Goal: Use online tool/utility

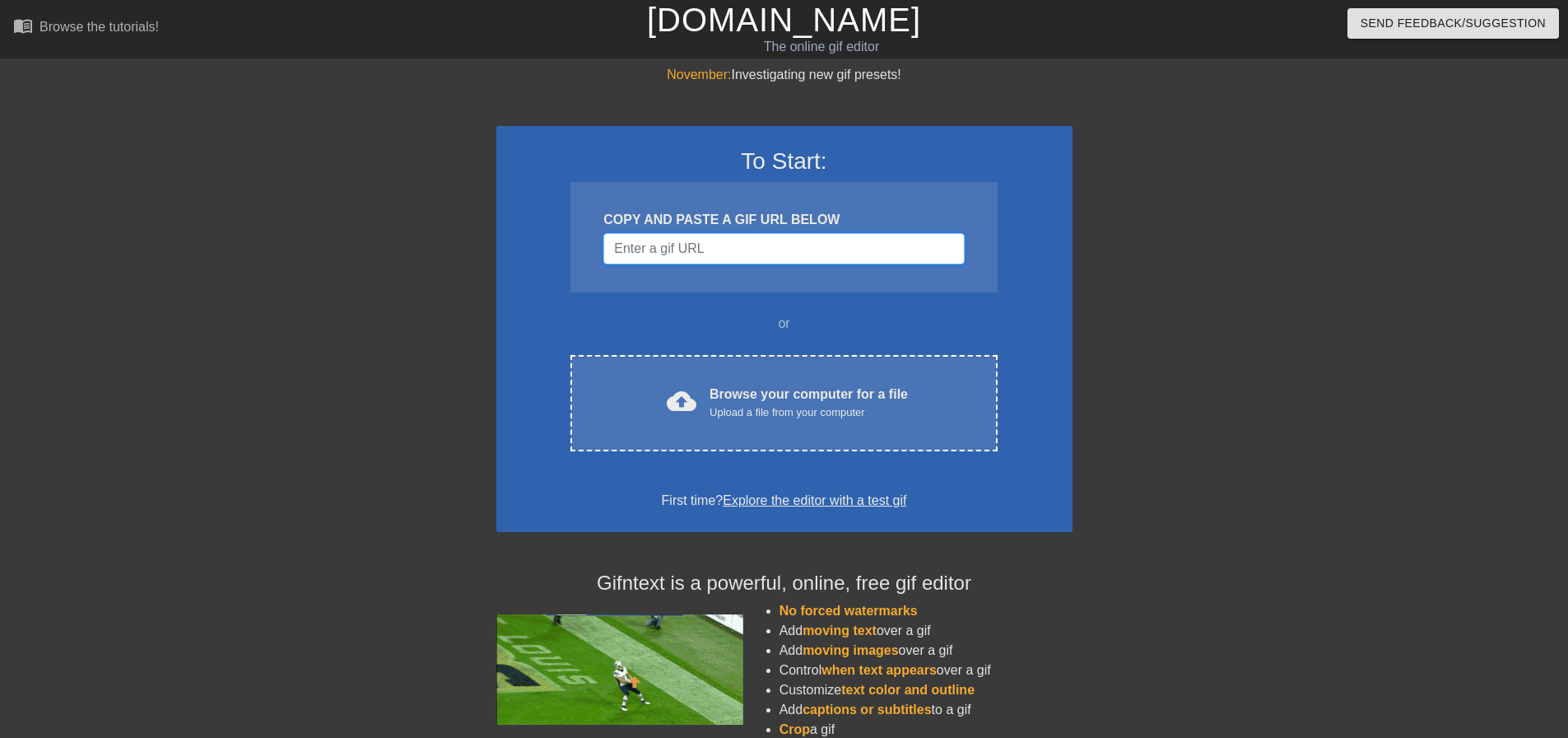
click at [702, 252] on input "Username" at bounding box center [783, 248] width 361 height 32
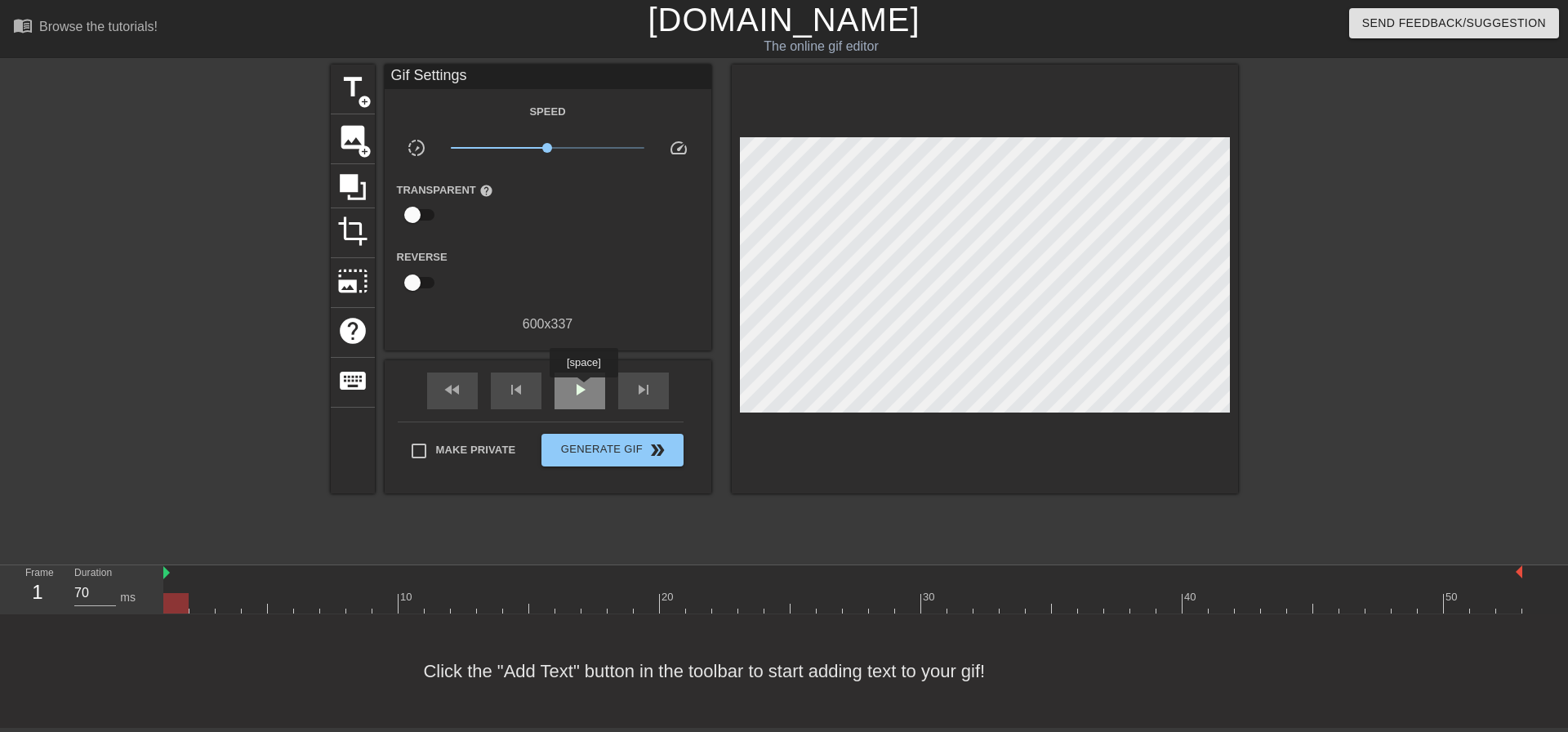
click at [583, 388] on span "play_arrow" at bounding box center [579, 389] width 20 height 20
click at [583, 388] on span "pause" at bounding box center [579, 389] width 20 height 20
click at [467, 394] on div "fast_rewind" at bounding box center [451, 390] width 51 height 37
click at [587, 396] on span "play_arrow" at bounding box center [579, 389] width 20 height 20
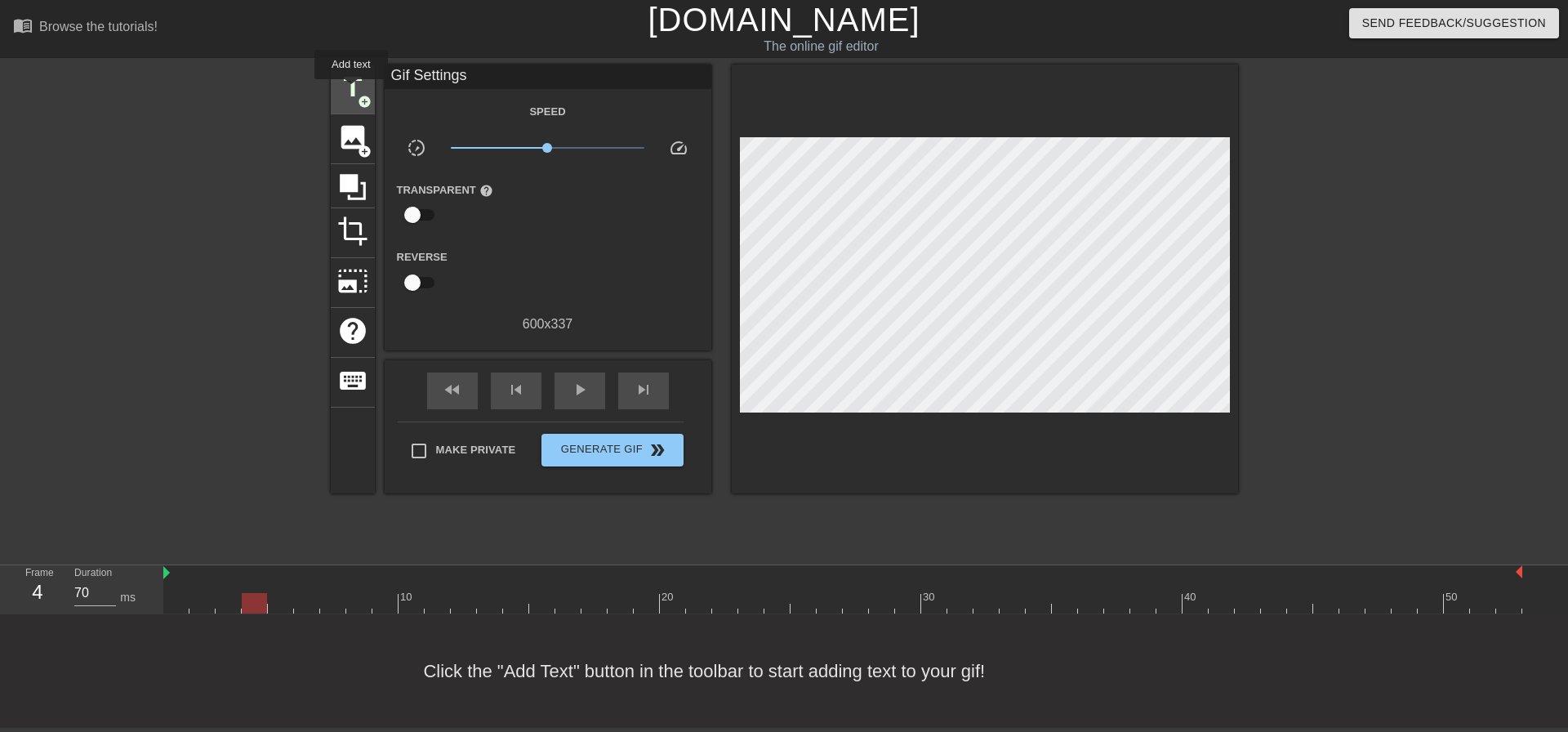
click at [351, 91] on span "title" at bounding box center [352, 87] width 31 height 31
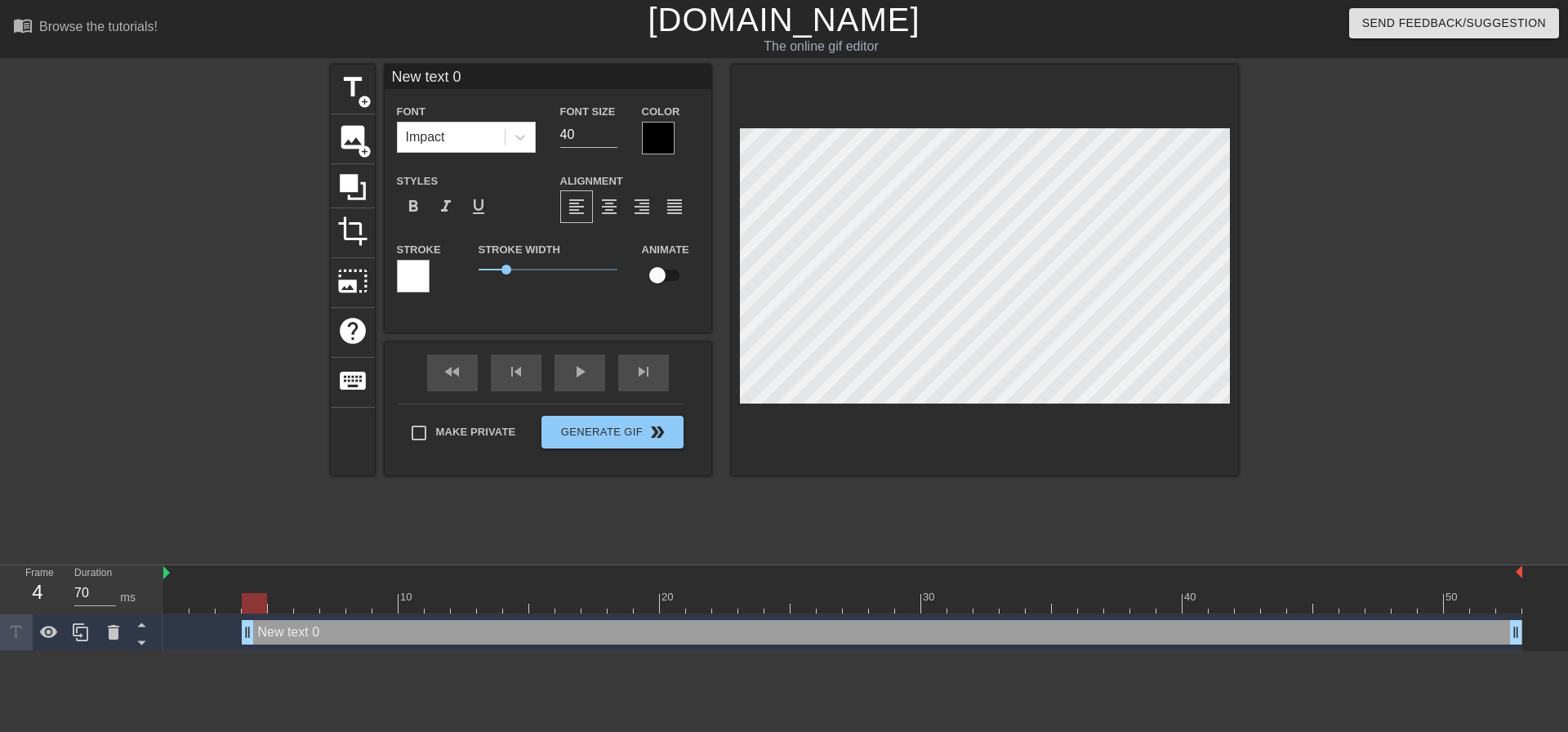
scroll to position [3, 3]
type input "d"
type textarea "d"
type input "s"
type textarea "s"
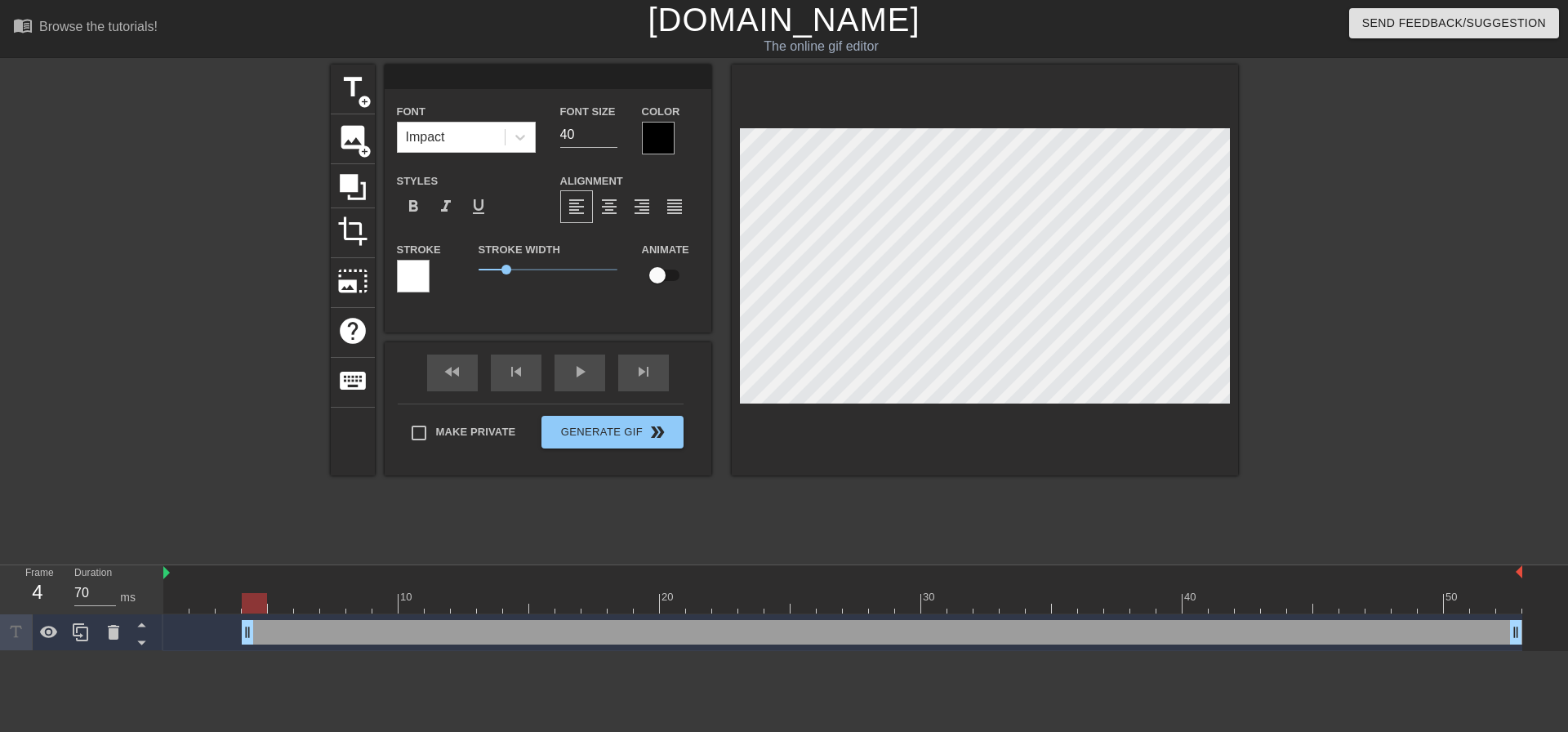
type input "S"
type textarea "S"
type input "SI"
type textarea "SI"
type input "SIN"
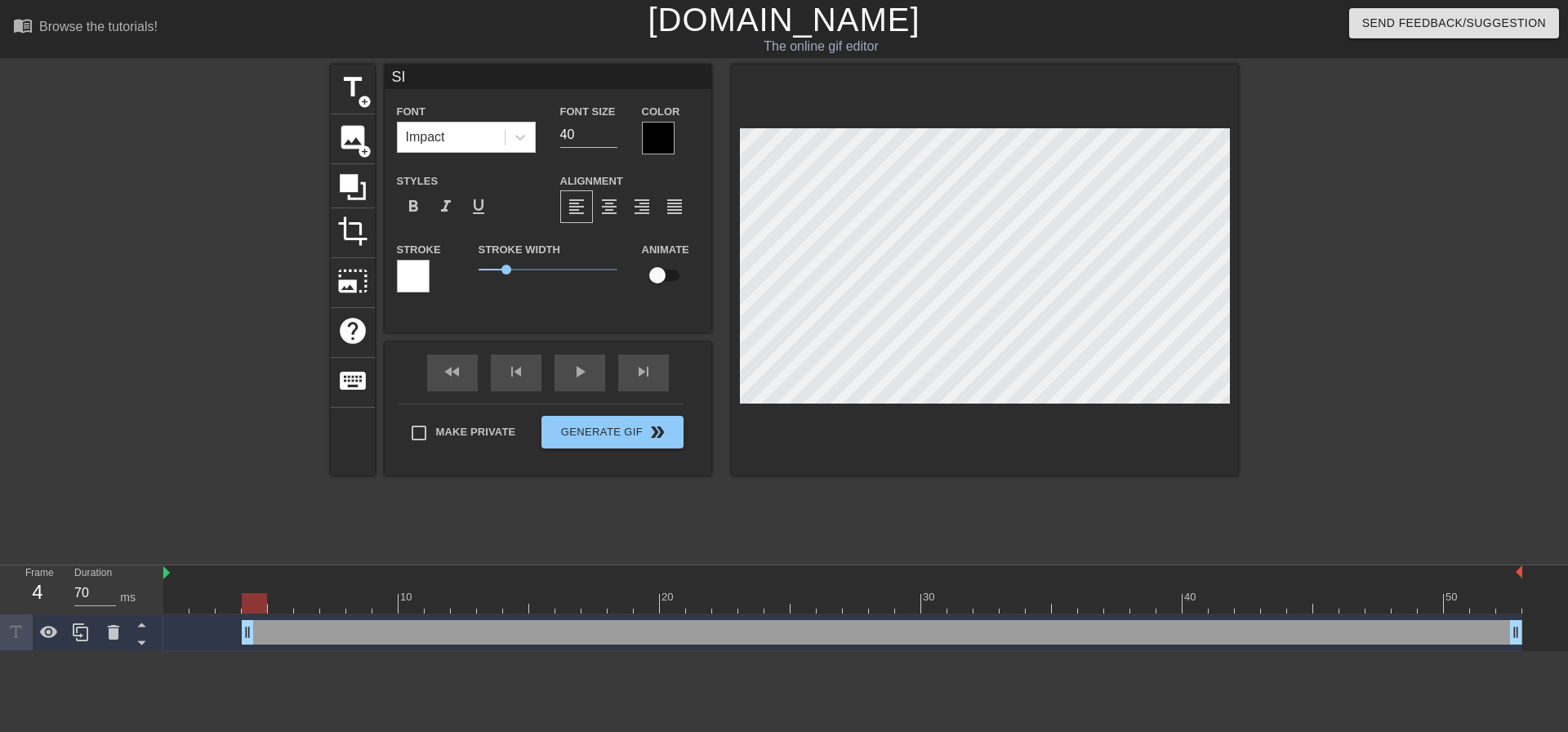
type textarea "SIN"
type input "SING"
type textarea "SING"
type input "SINGL"
type textarea "SINGLE"
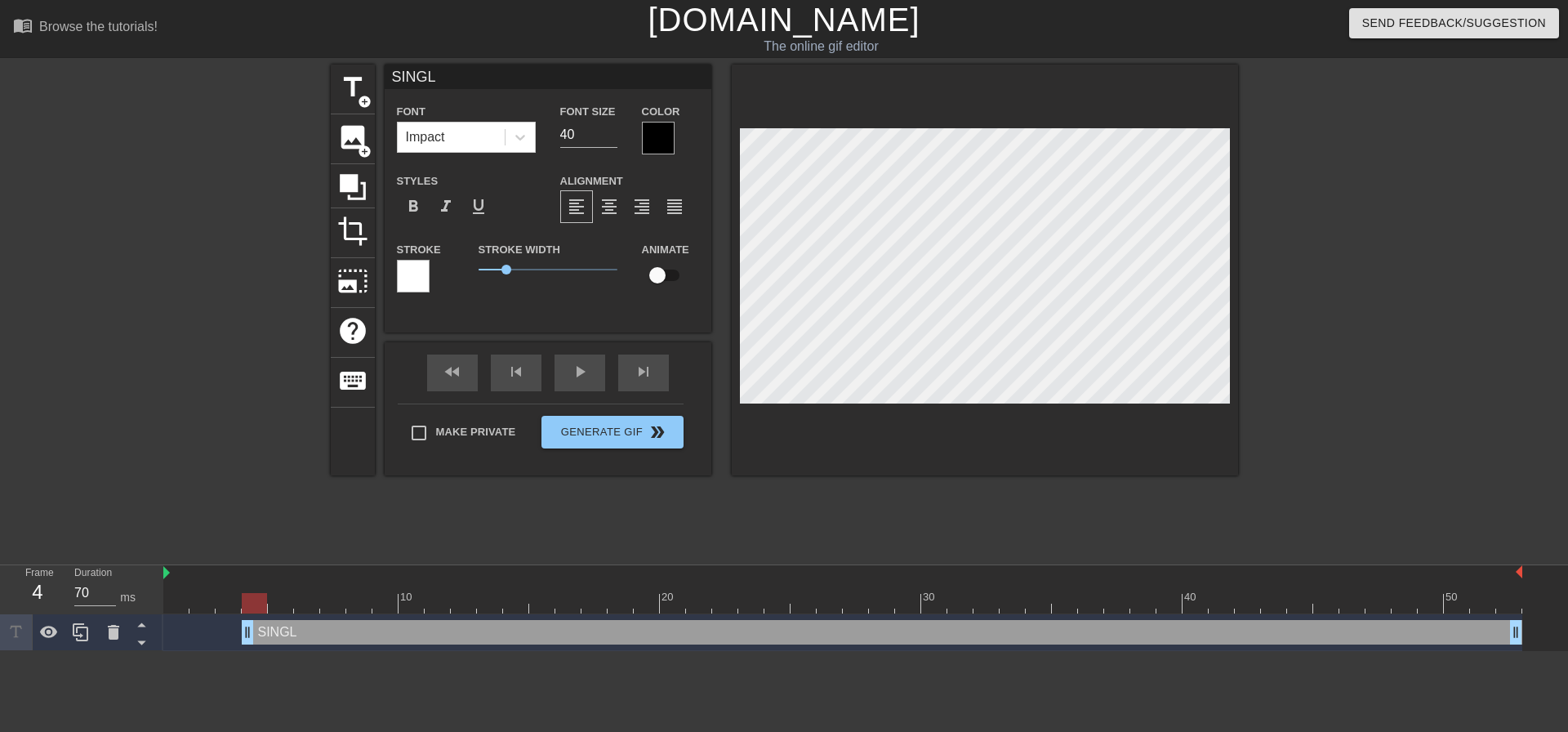
type input "SINGLE"
click at [657, 148] on div at bounding box center [659, 137] width 32 height 32
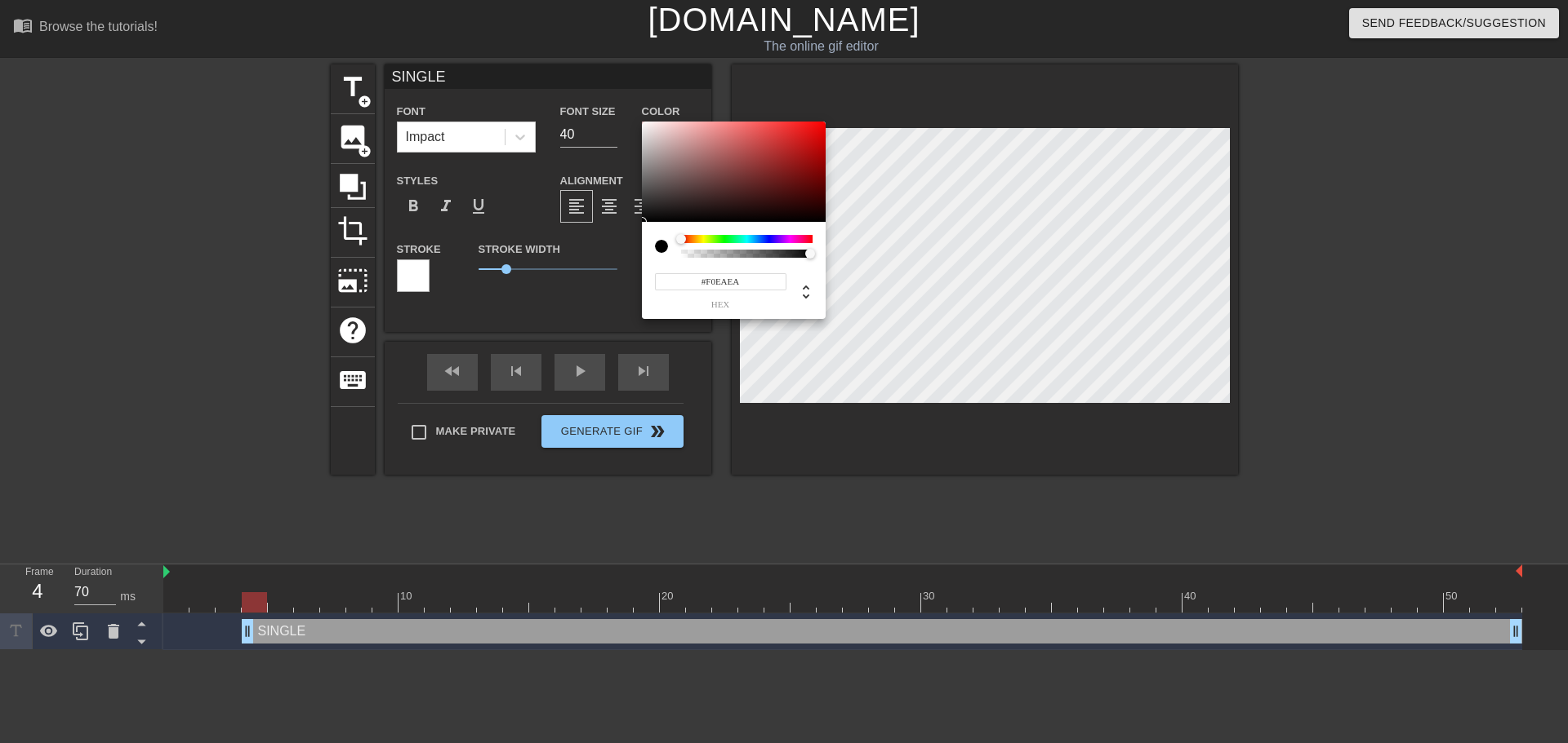
type input "#F2ECEC"
click at [646, 127] on div at bounding box center [734, 172] width 184 height 101
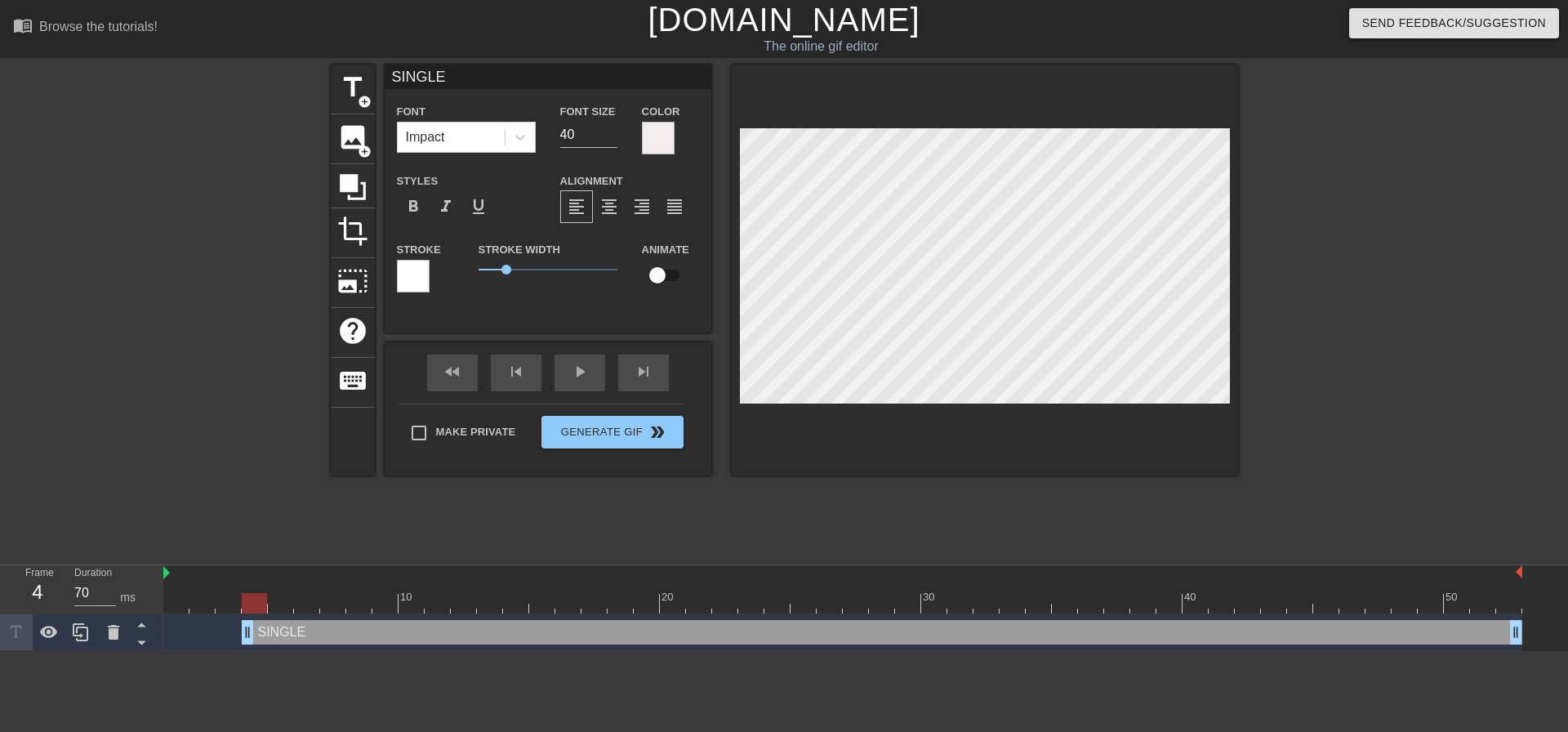
click at [420, 281] on div at bounding box center [413, 276] width 32 height 32
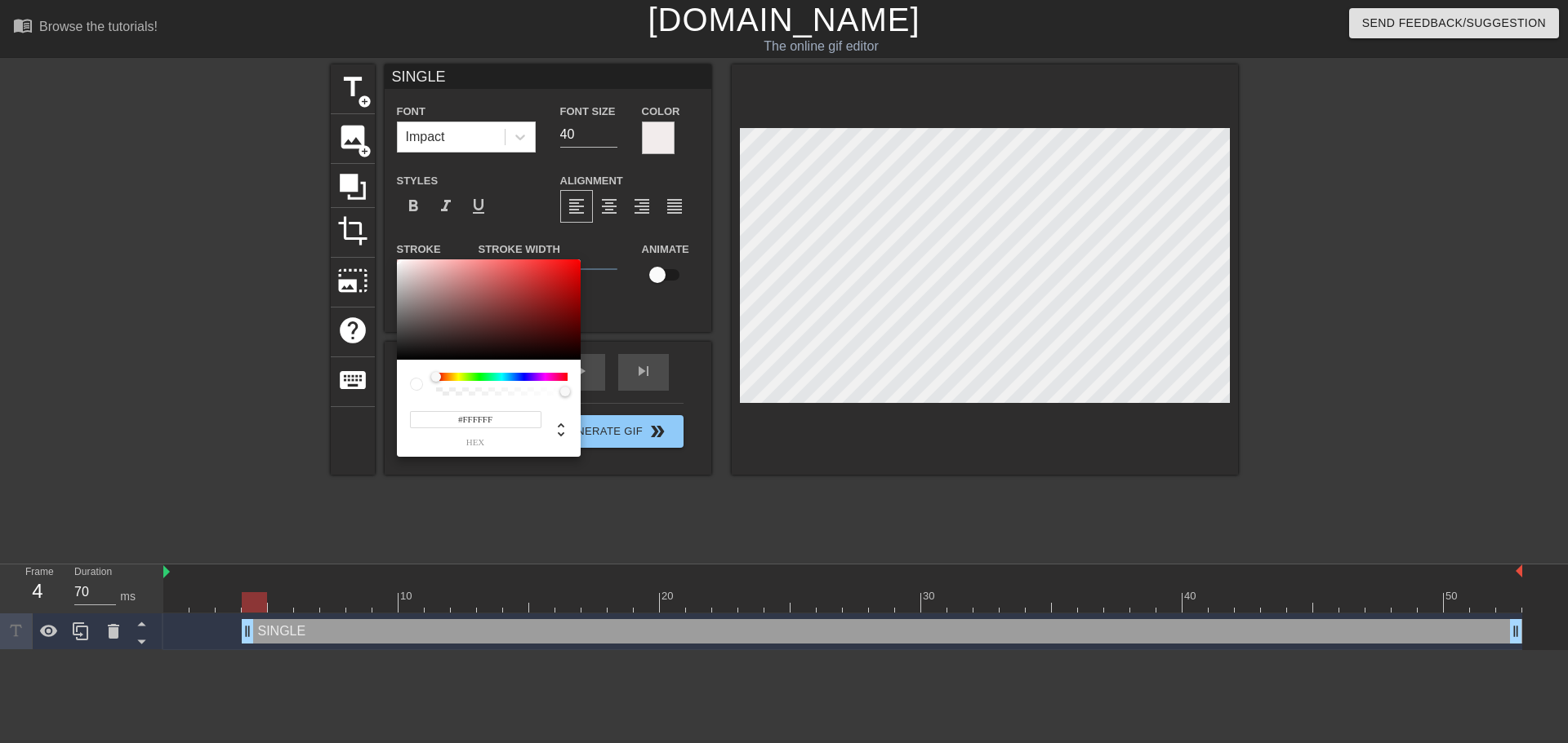
type input "#050505"
click at [402, 359] on div at bounding box center [489, 310] width 184 height 101
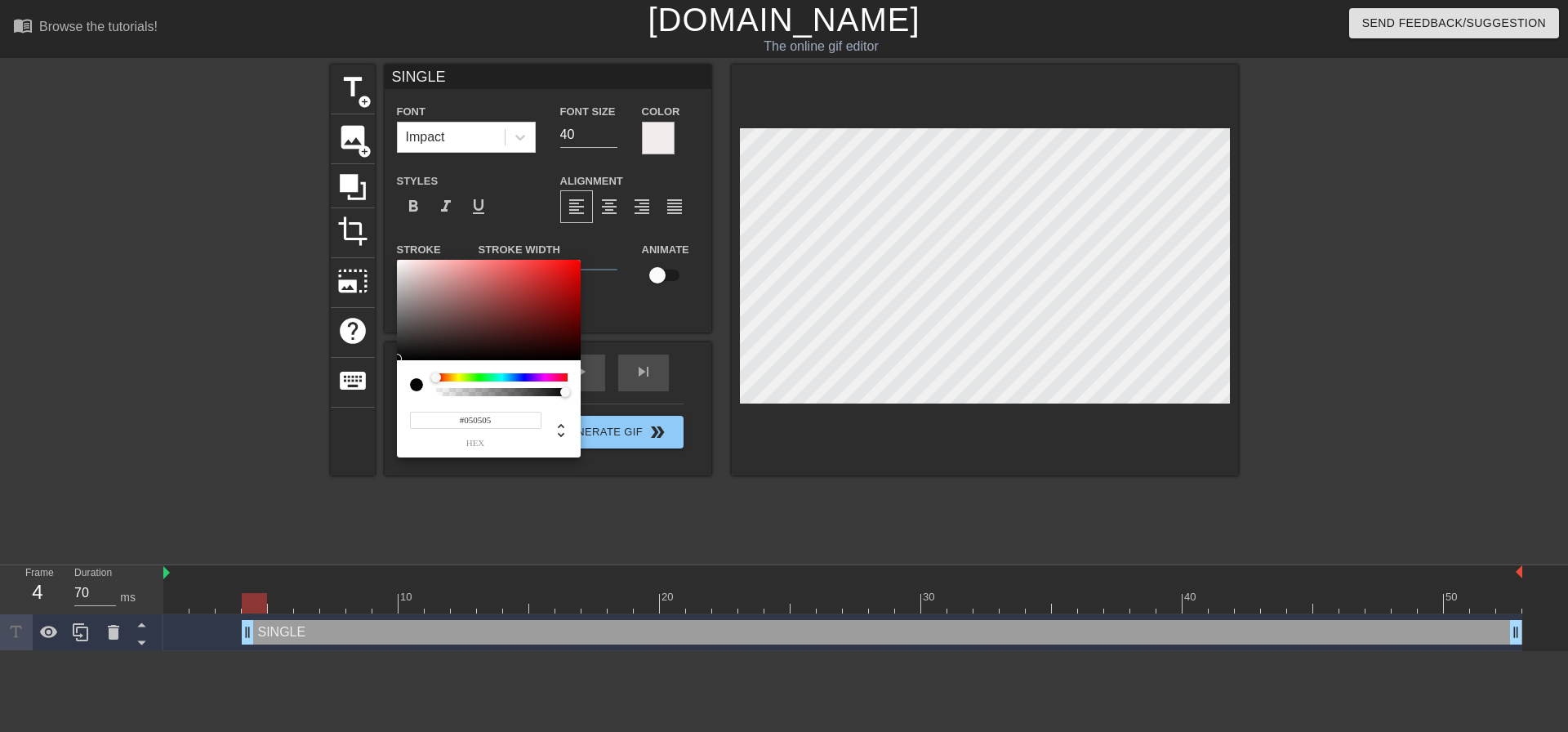
drag, startPoint x: 723, startPoint y: 302, endPoint x: 729, endPoint y: 292, distance: 11.7
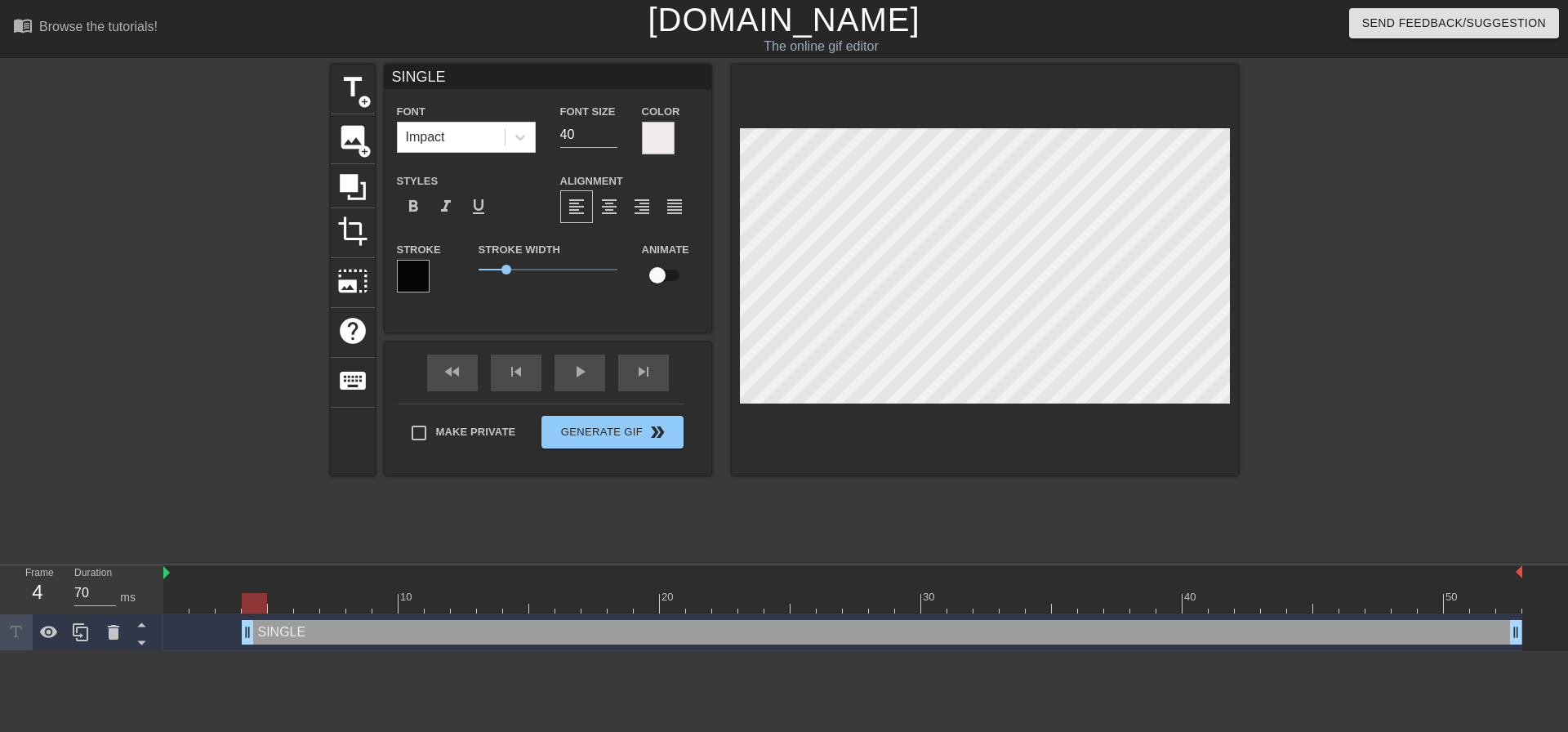
click at [661, 144] on div at bounding box center [659, 137] width 32 height 32
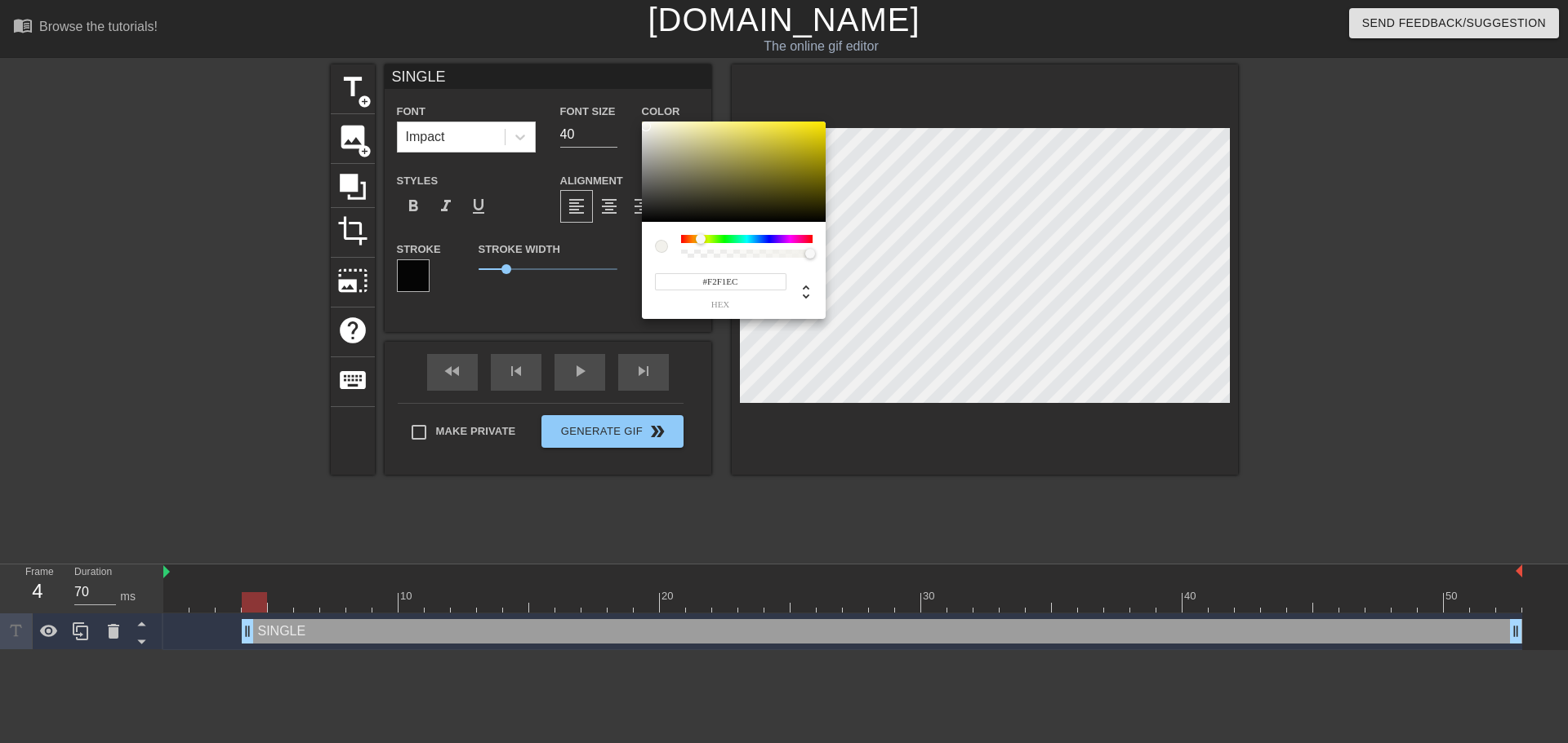
drag, startPoint x: 681, startPoint y: 238, endPoint x: 700, endPoint y: 238, distance: 19.0
click at [700, 238] on div at bounding box center [700, 239] width 10 height 10
type input "#FAE404"
click at [823, 123] on div at bounding box center [734, 172] width 184 height 101
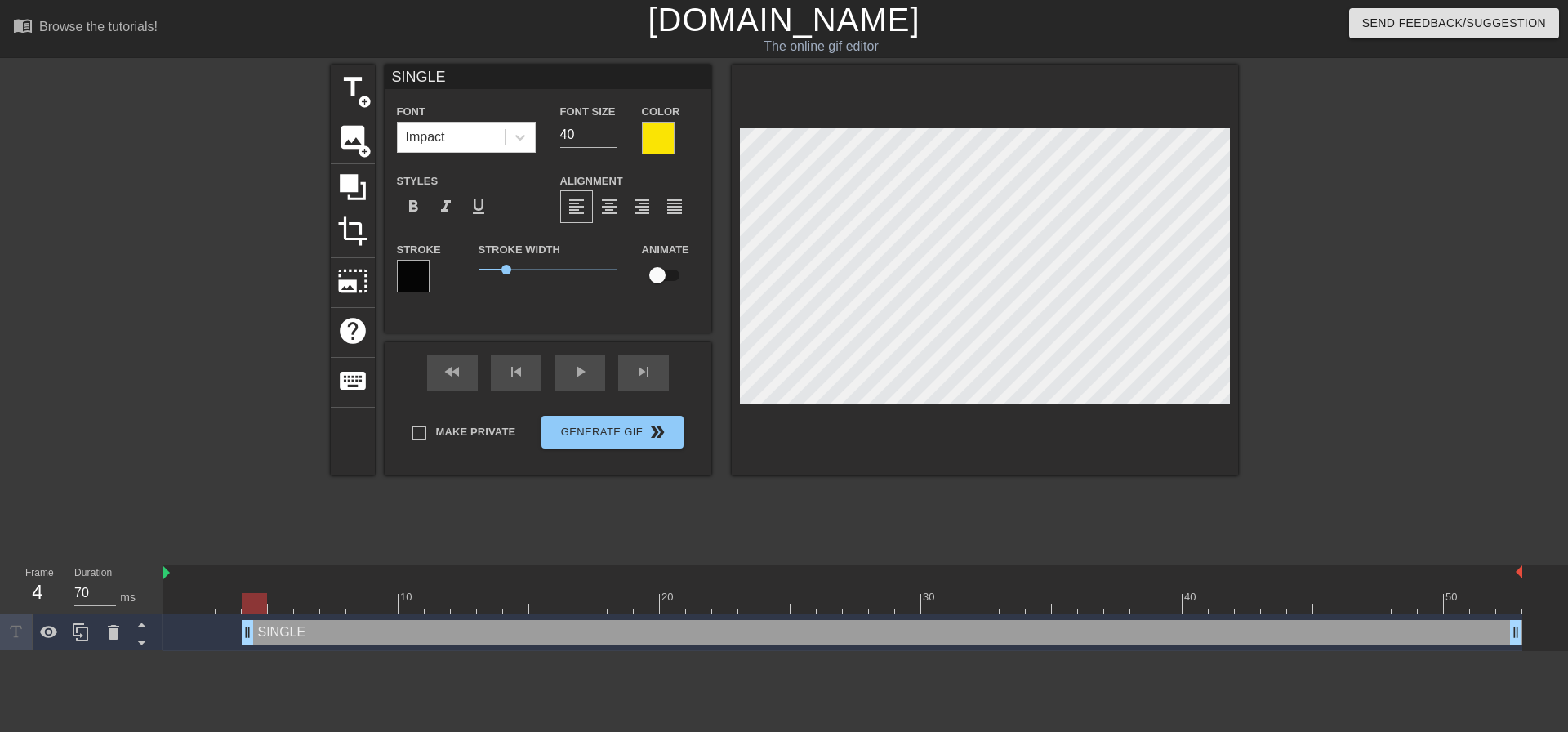
click at [659, 141] on div at bounding box center [659, 137] width 32 height 32
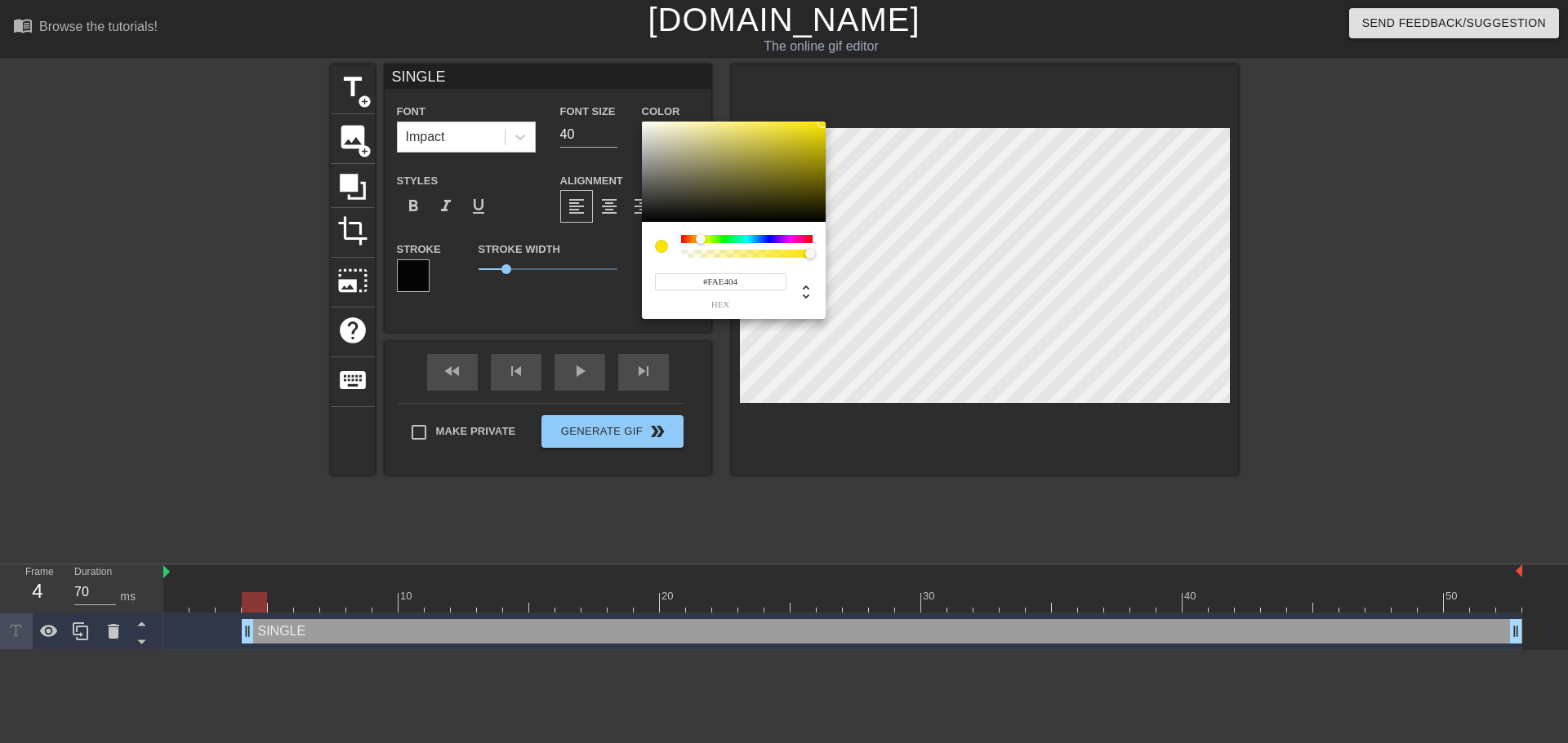
click at [717, 279] on input "#FAE404" at bounding box center [721, 282] width 132 height 17
click at [718, 279] on input "#FAE404" at bounding box center [721, 282] width 132 height 17
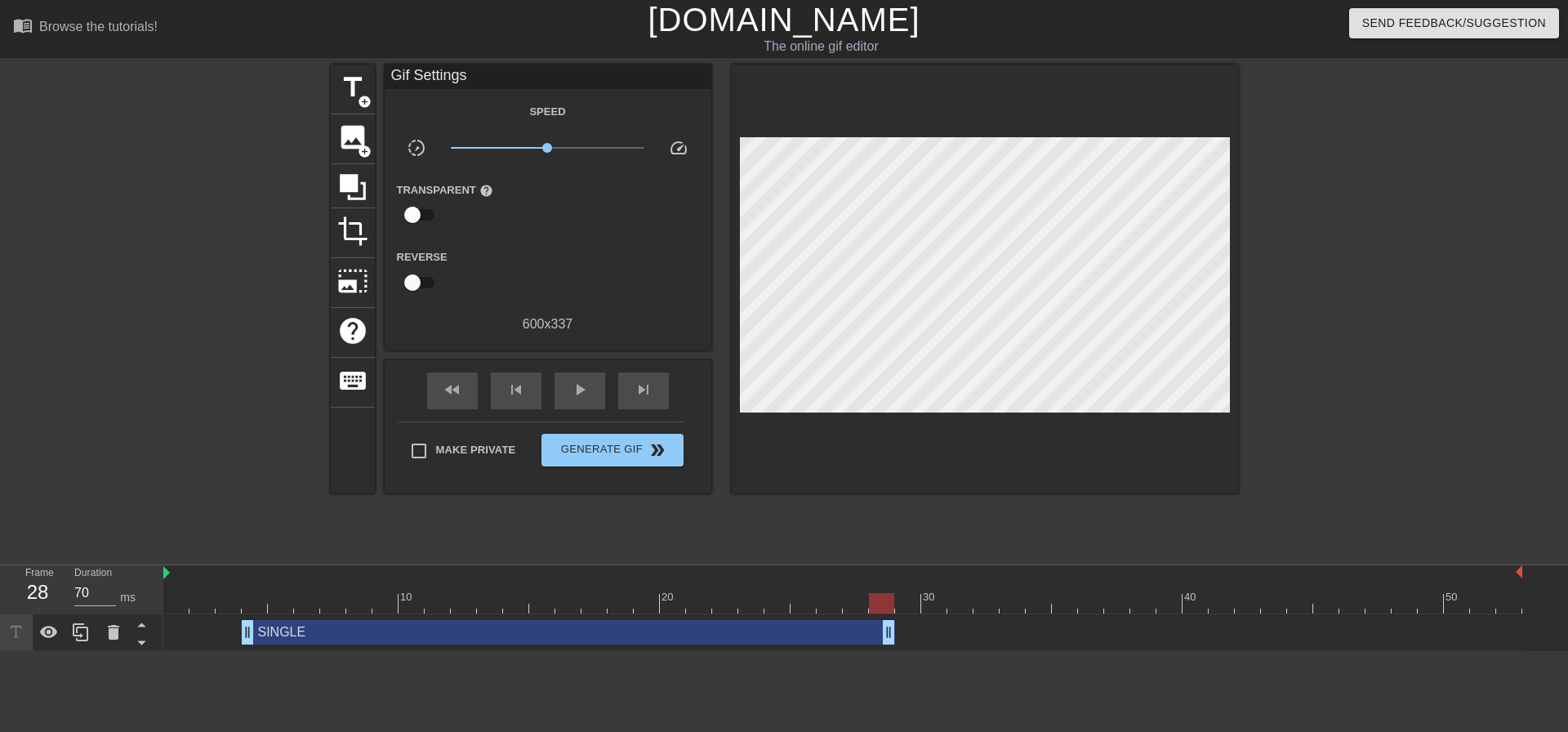
drag, startPoint x: 1516, startPoint y: 634, endPoint x: 891, endPoint y: 631, distance: 625.0
click at [463, 387] on div "fast_rewind" at bounding box center [451, 390] width 51 height 37
click at [578, 396] on span "play_arrow" at bounding box center [579, 389] width 20 height 20
click at [578, 396] on span "pause" at bounding box center [579, 389] width 20 height 20
click at [578, 396] on span "play_arrow" at bounding box center [579, 389] width 20 height 20
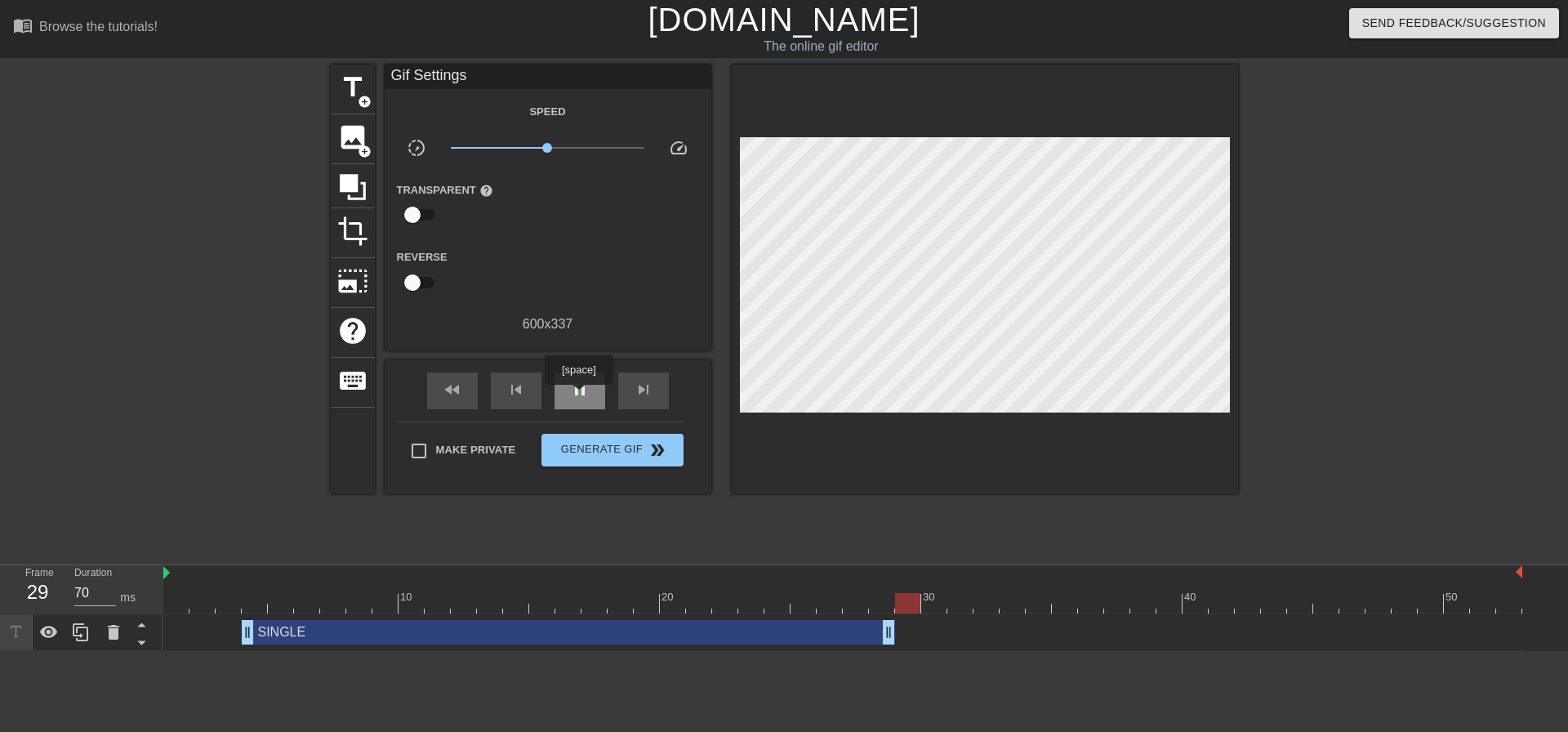
click at [578, 396] on span "pause" at bounding box center [579, 389] width 20 height 20
click at [358, 88] on span "title" at bounding box center [352, 87] width 31 height 31
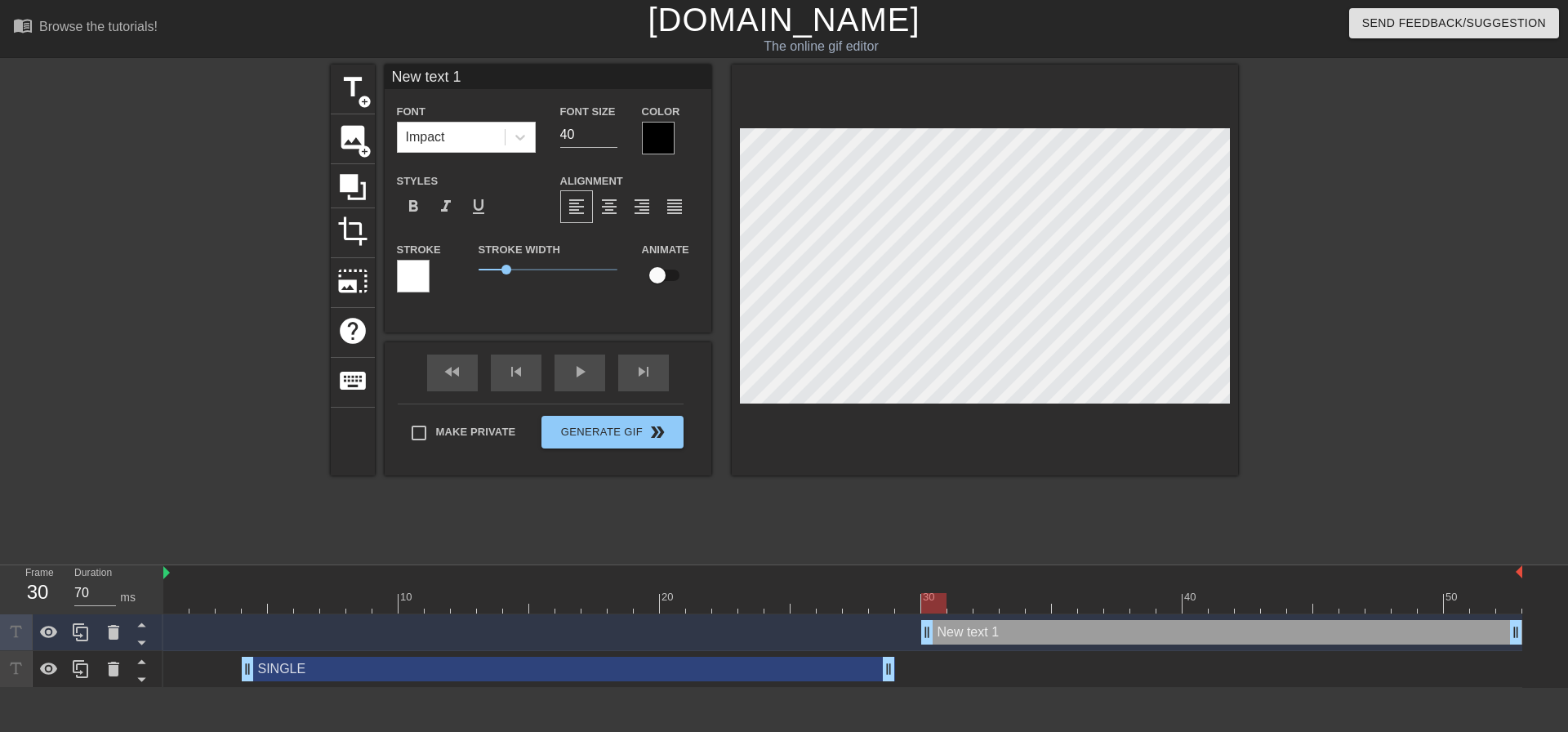
scroll to position [3, 4]
type input "D"
type textarea "D"
type input "DO"
type textarea "DO"
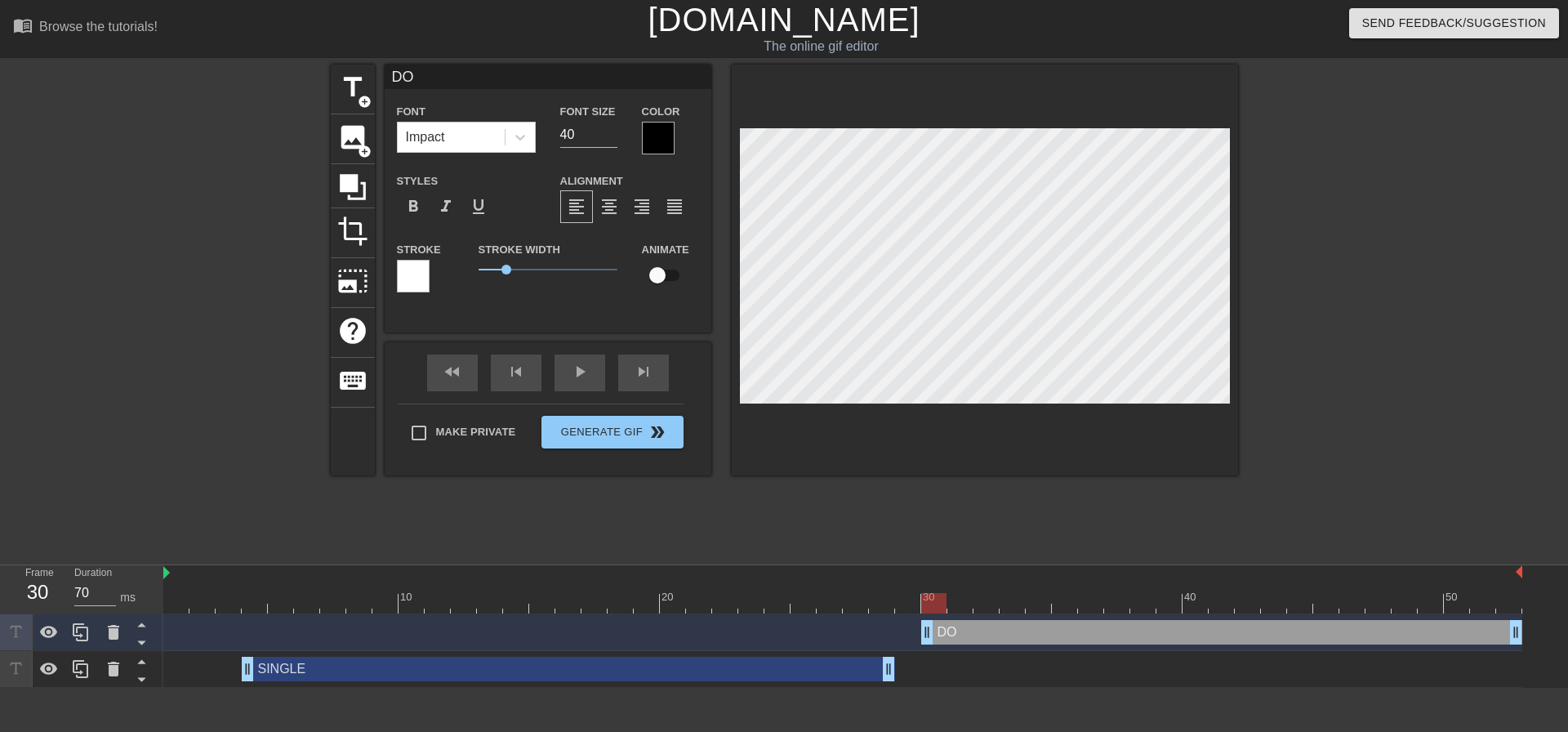
type input "DOU"
type textarea "DOU"
type input "[PERSON_NAME]"
type textarea "[PERSON_NAME]"
type input "DOUBL"
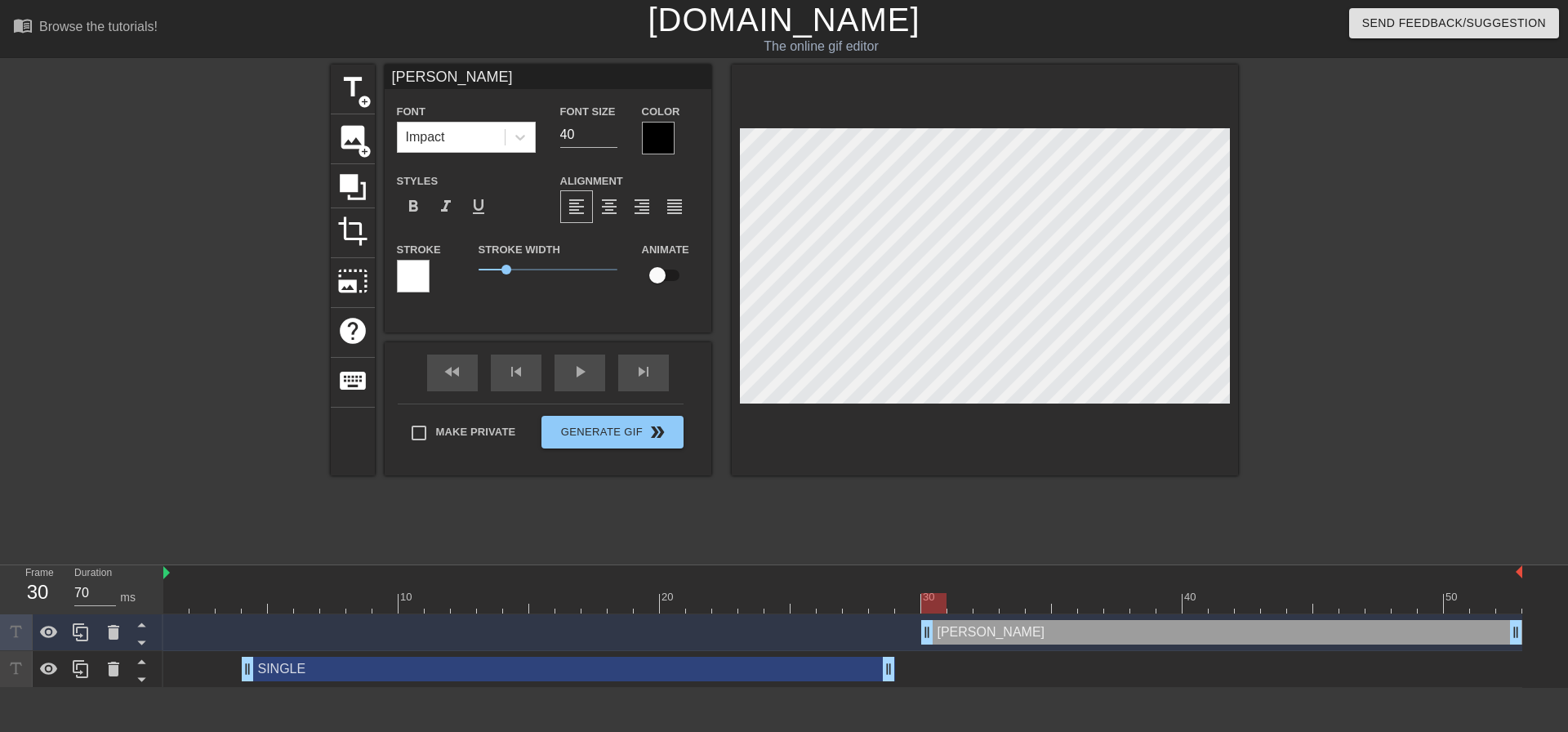
type textarea "DOUBL"
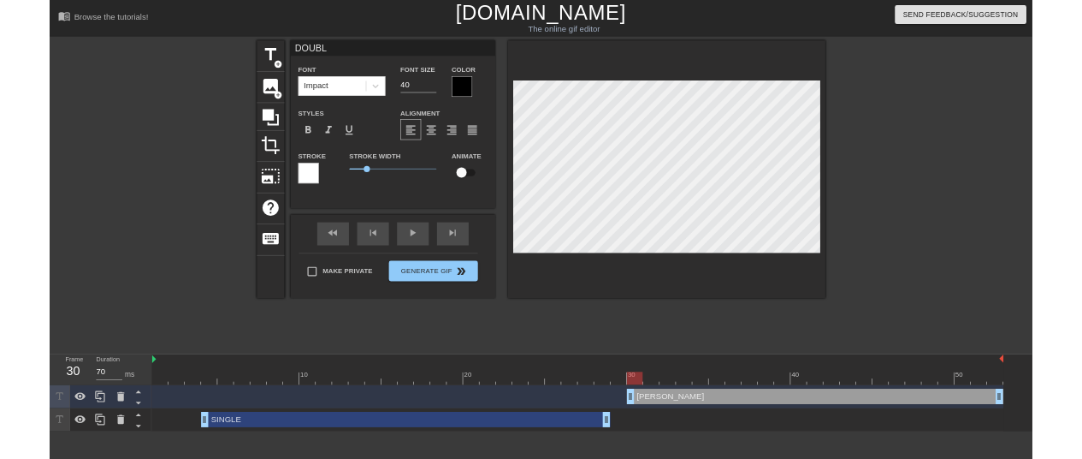
scroll to position [3, 3]
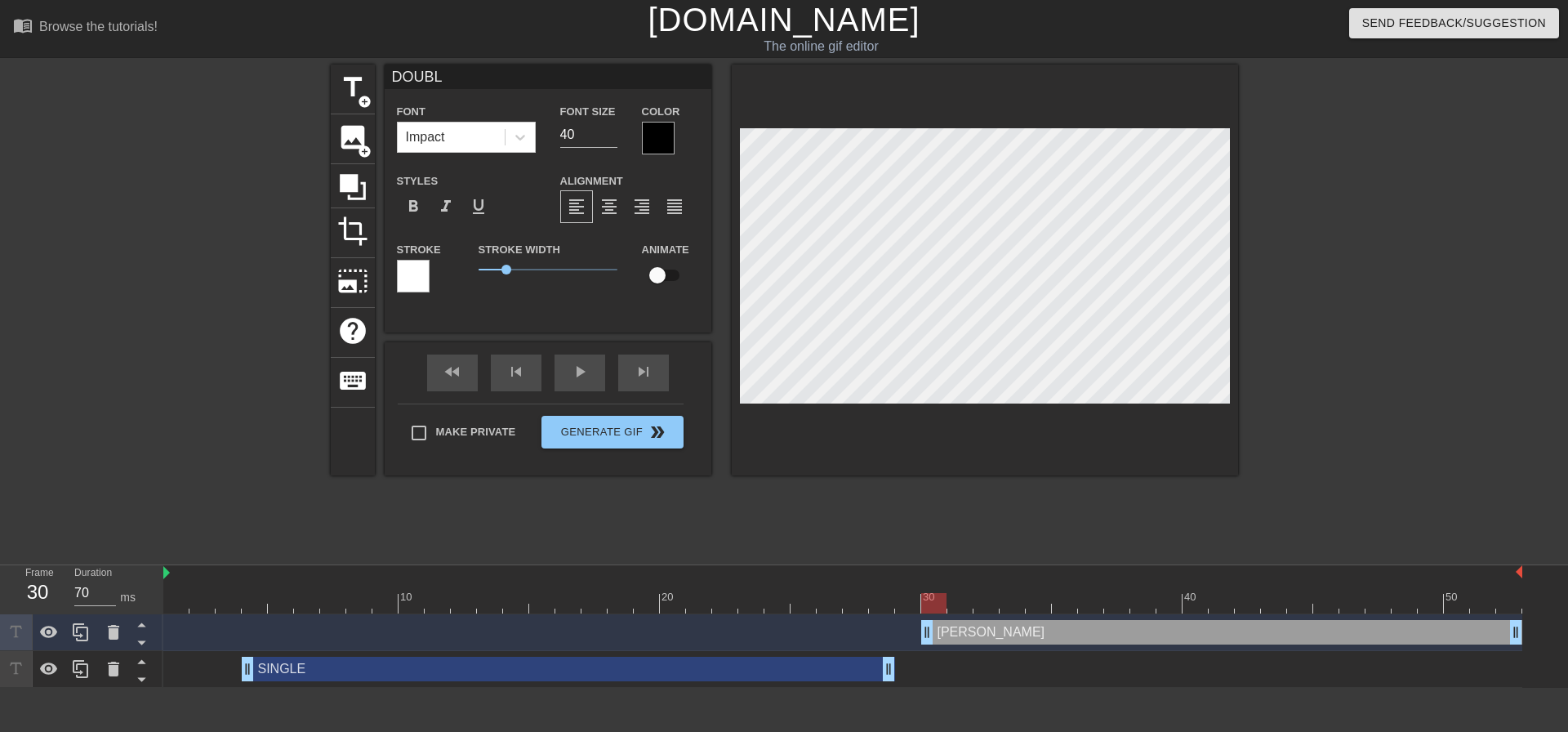
type input "DOUBLE"
type textarea "DOUBLE"
click at [668, 144] on div at bounding box center [659, 137] width 32 height 32
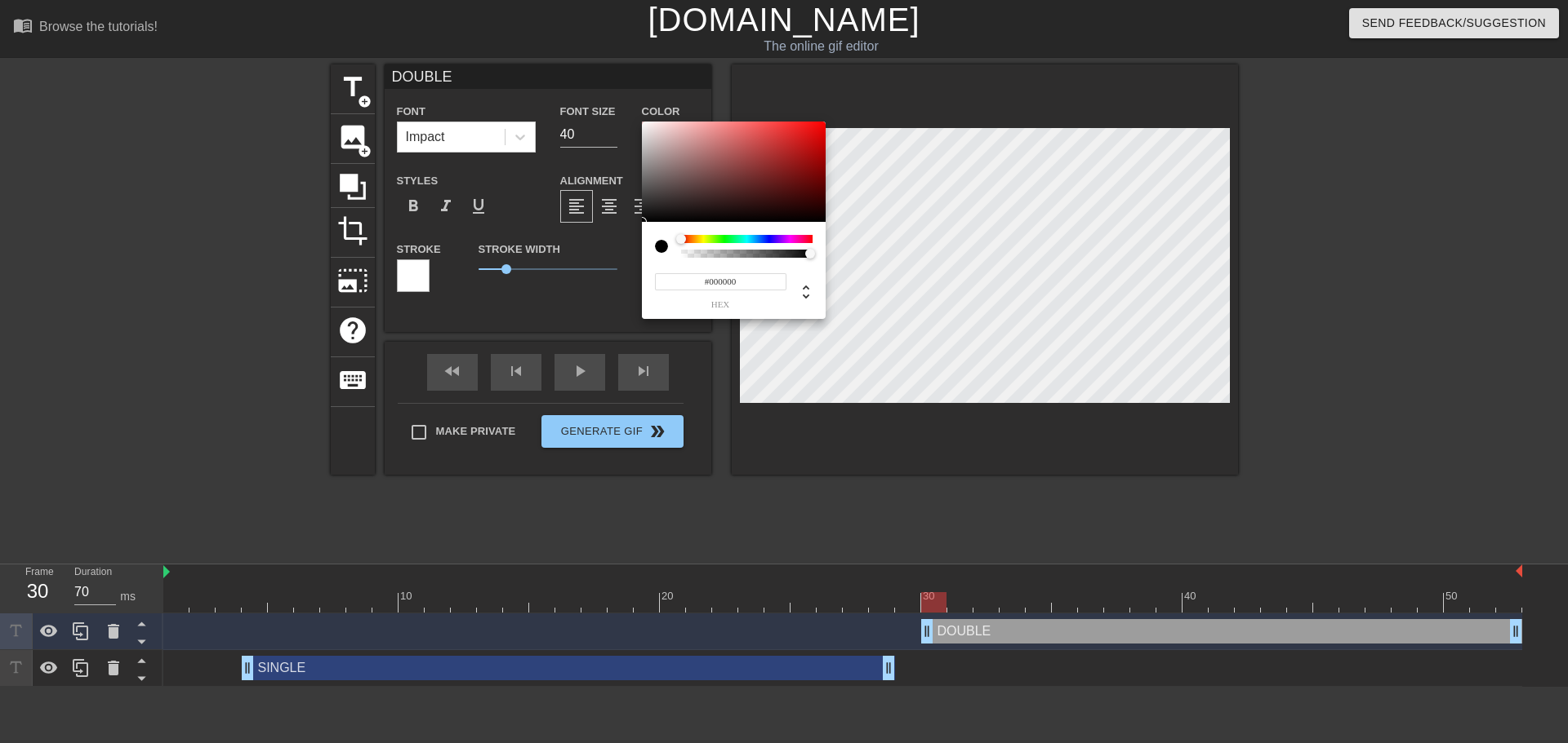
click at [713, 274] on input "#000000" at bounding box center [721, 282] width 132 height 17
click at [714, 274] on input "#000000" at bounding box center [721, 282] width 132 height 17
paste input "FAE404"
type input "#FAE404"
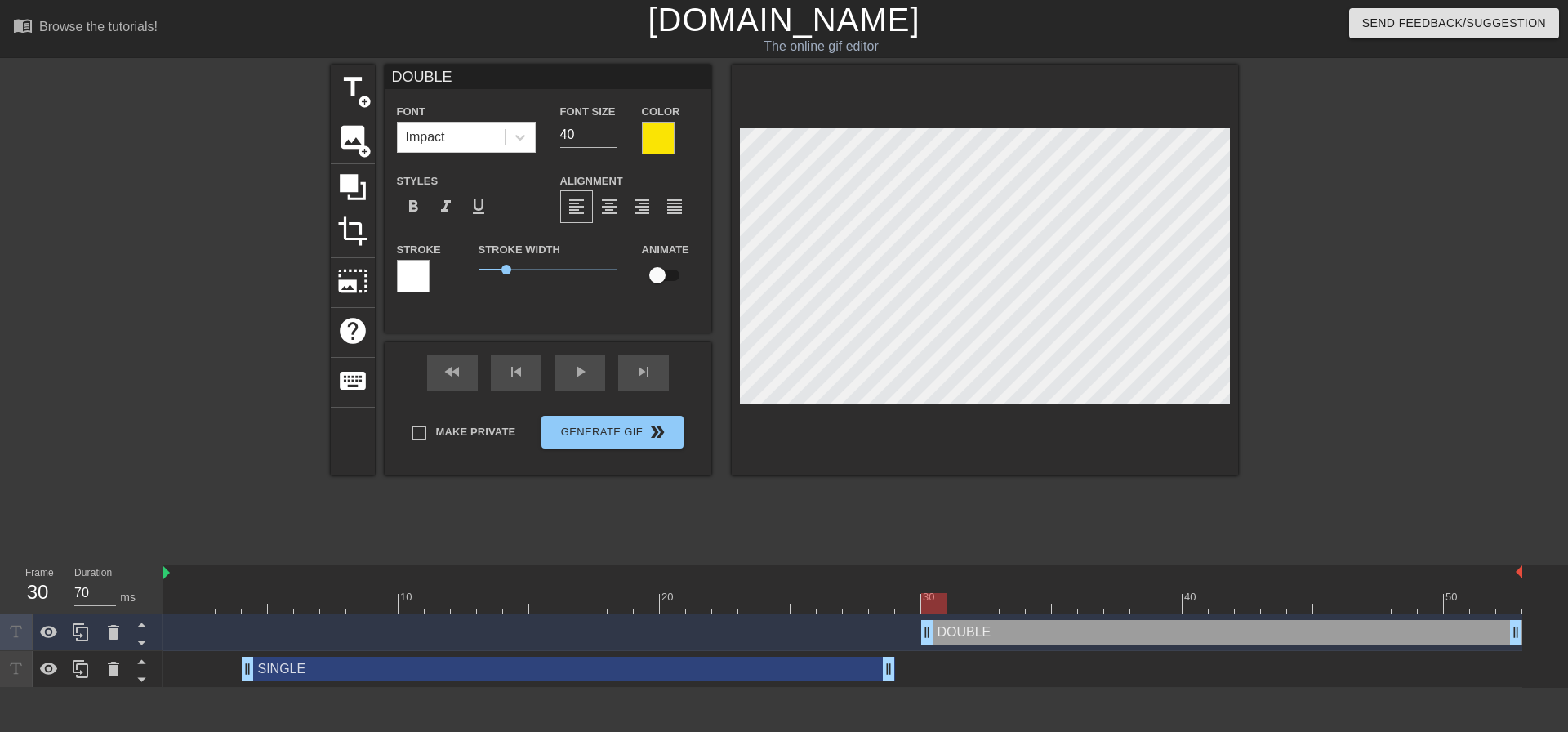
click at [414, 286] on div at bounding box center [413, 276] width 32 height 32
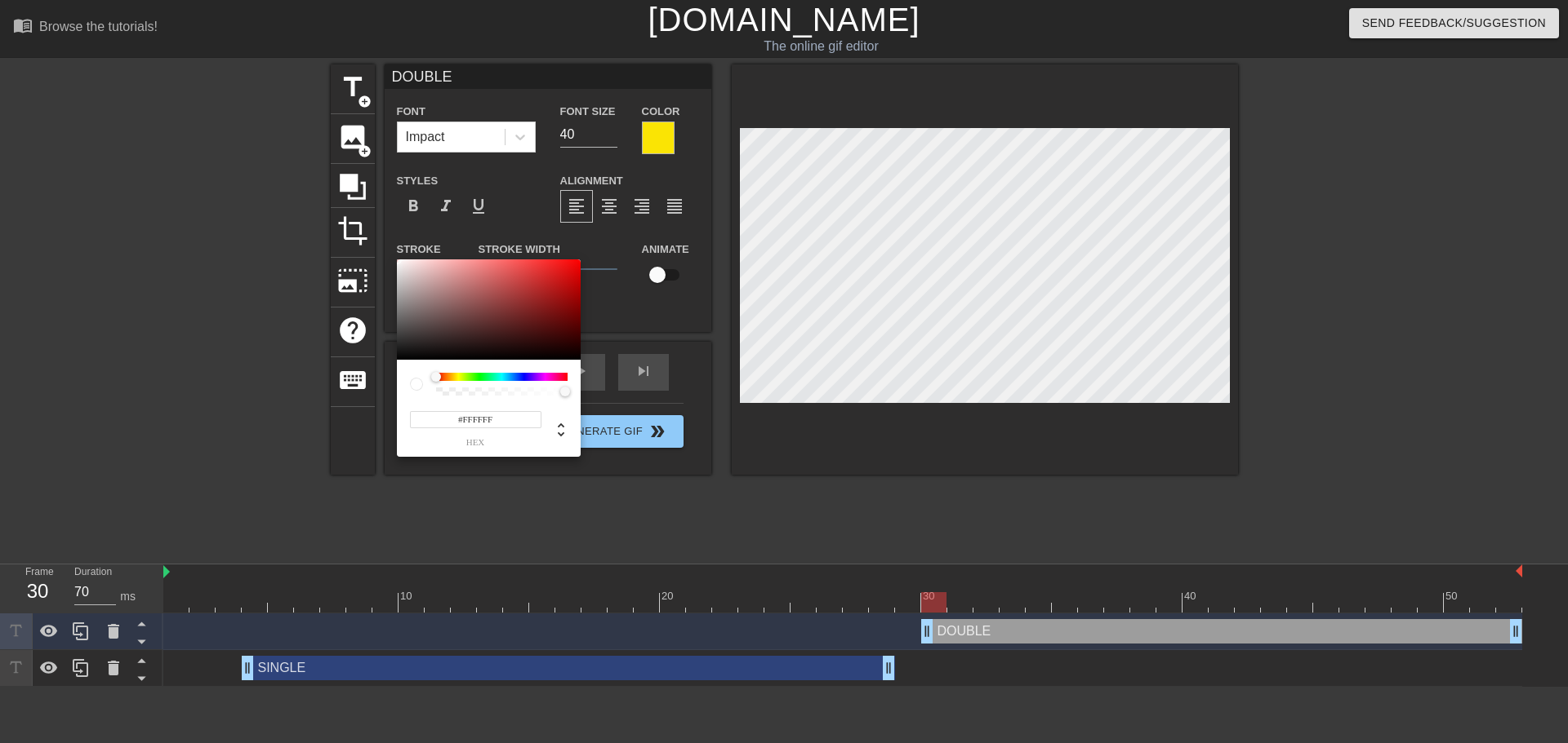
type input "#070707"
click at [401, 358] on div at bounding box center [489, 310] width 184 height 101
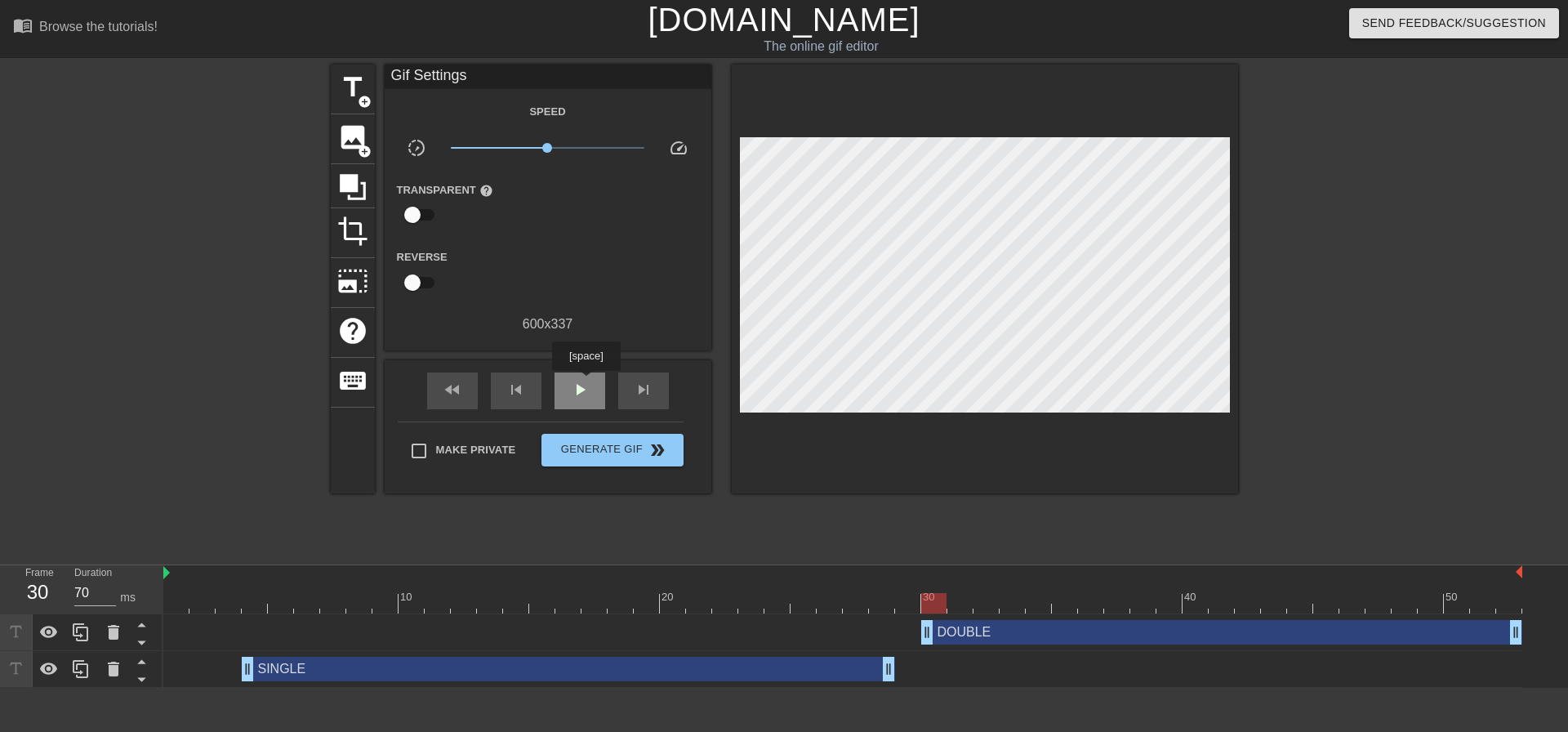
click at [585, 382] on span "play_arrow" at bounding box center [579, 389] width 20 height 20
click at [588, 382] on span "pause" at bounding box center [579, 389] width 20 height 20
click at [464, 369] on div "fast_rewind skip_previous play_arrow skip_next" at bounding box center [548, 390] width 266 height 61
click at [460, 376] on div "fast_rewind" at bounding box center [451, 390] width 51 height 37
click at [593, 399] on div "play_arrow" at bounding box center [579, 390] width 51 height 37
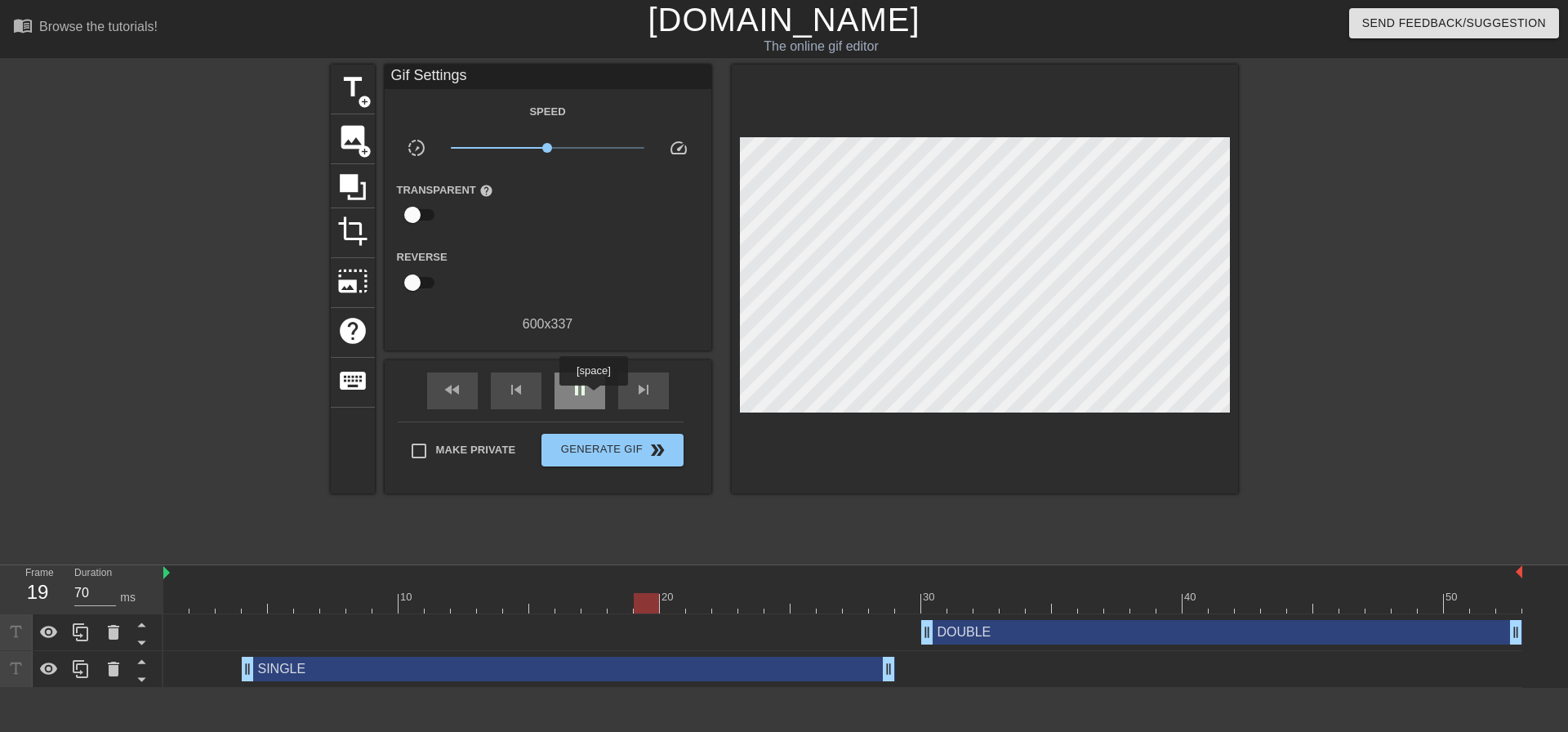
click at [593, 397] on div "pause" at bounding box center [579, 390] width 51 height 37
drag, startPoint x: 458, startPoint y: 397, endPoint x: 485, endPoint y: 393, distance: 27.3
click at [459, 397] on span "fast_rewind" at bounding box center [452, 389] width 20 height 20
click at [635, 393] on span "skip_next" at bounding box center [643, 389] width 20 height 20
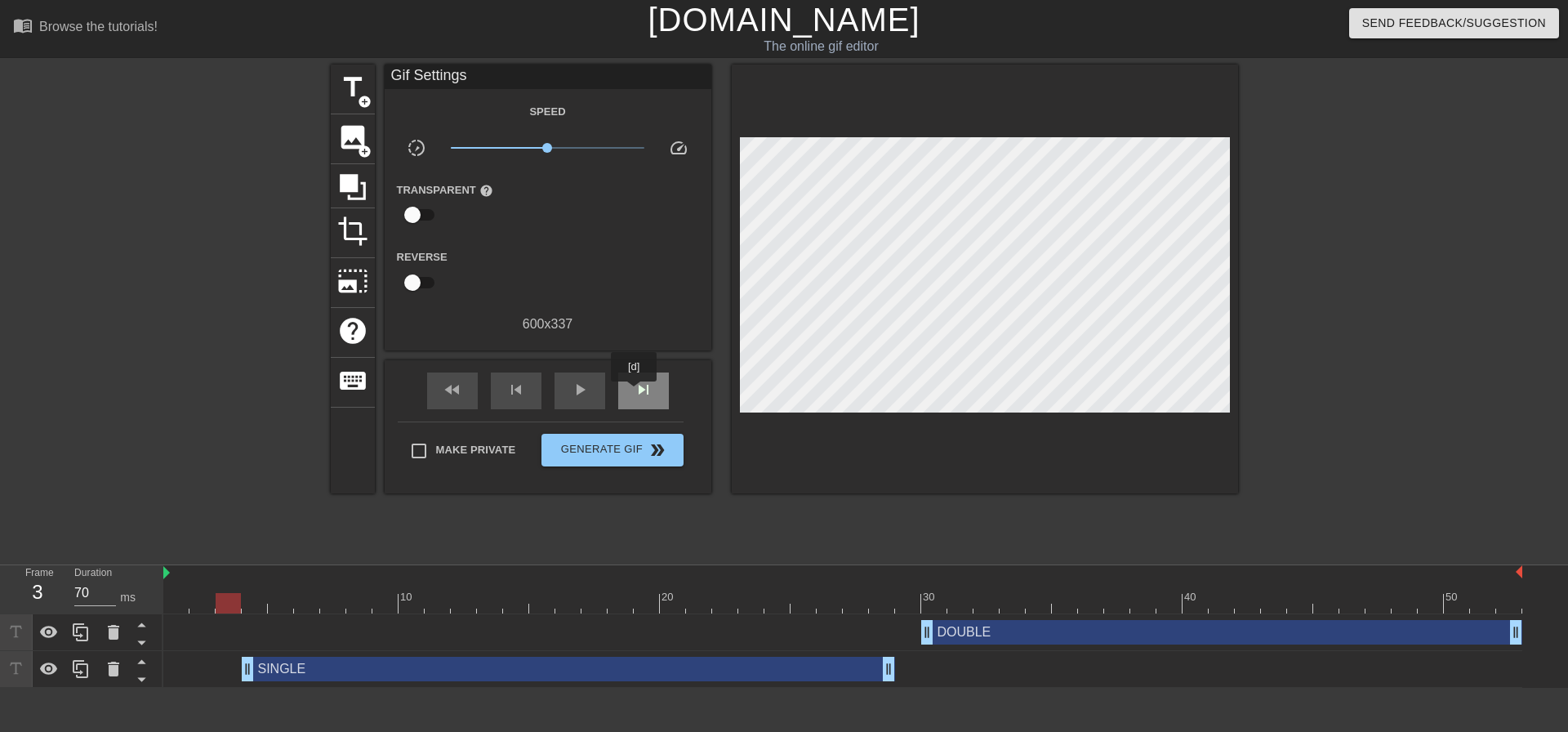
click at [635, 393] on span "skip_next" at bounding box center [643, 389] width 20 height 20
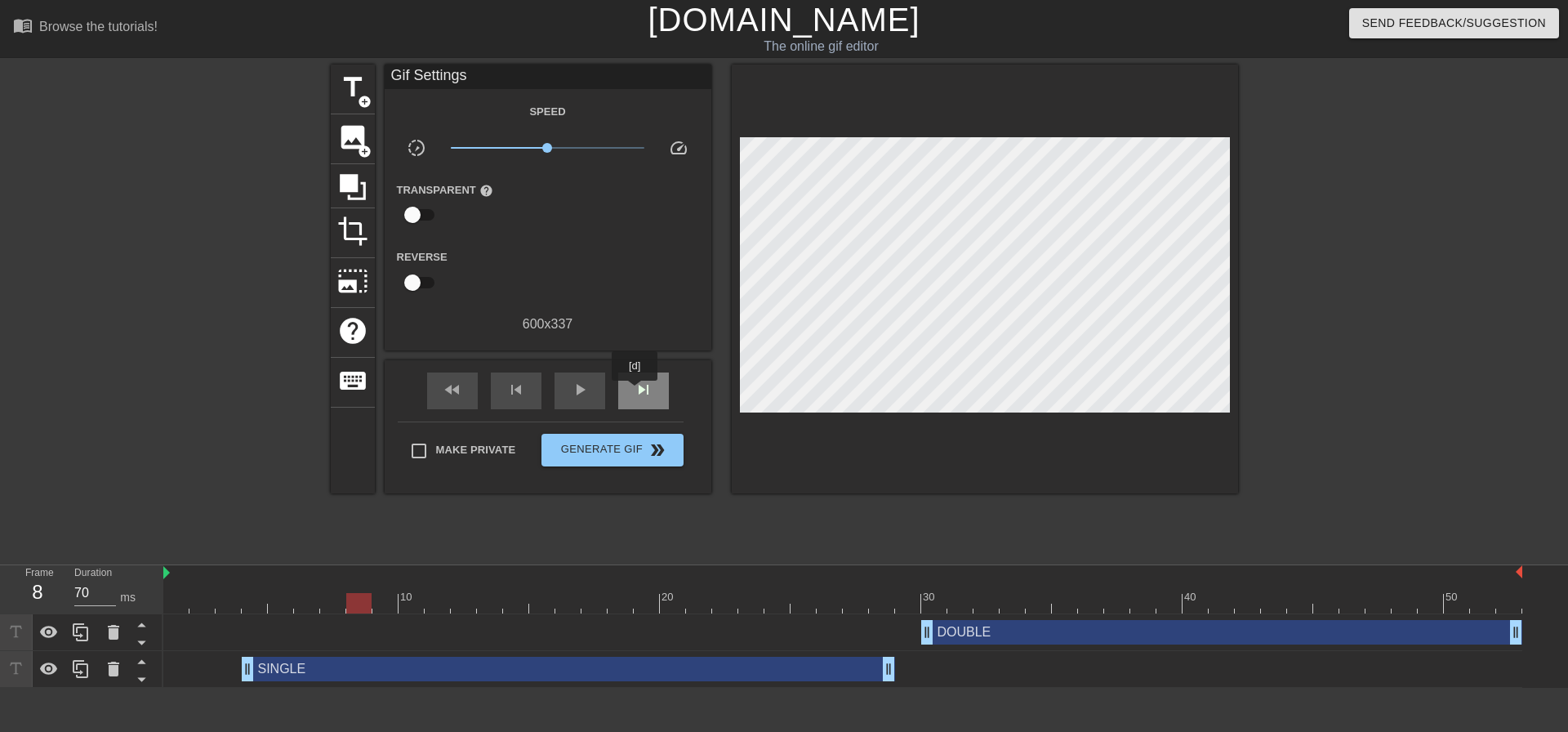
click at [636, 392] on span "skip_next" at bounding box center [643, 389] width 20 height 20
drag, startPoint x: 253, startPoint y: 661, endPoint x: 386, endPoint y: 666, distance: 133.1
click at [462, 388] on div "fast_rewind" at bounding box center [451, 390] width 51 height 37
click at [570, 394] on span "play_arrow" at bounding box center [579, 389] width 20 height 20
click at [570, 394] on span "pause" at bounding box center [579, 389] width 20 height 20
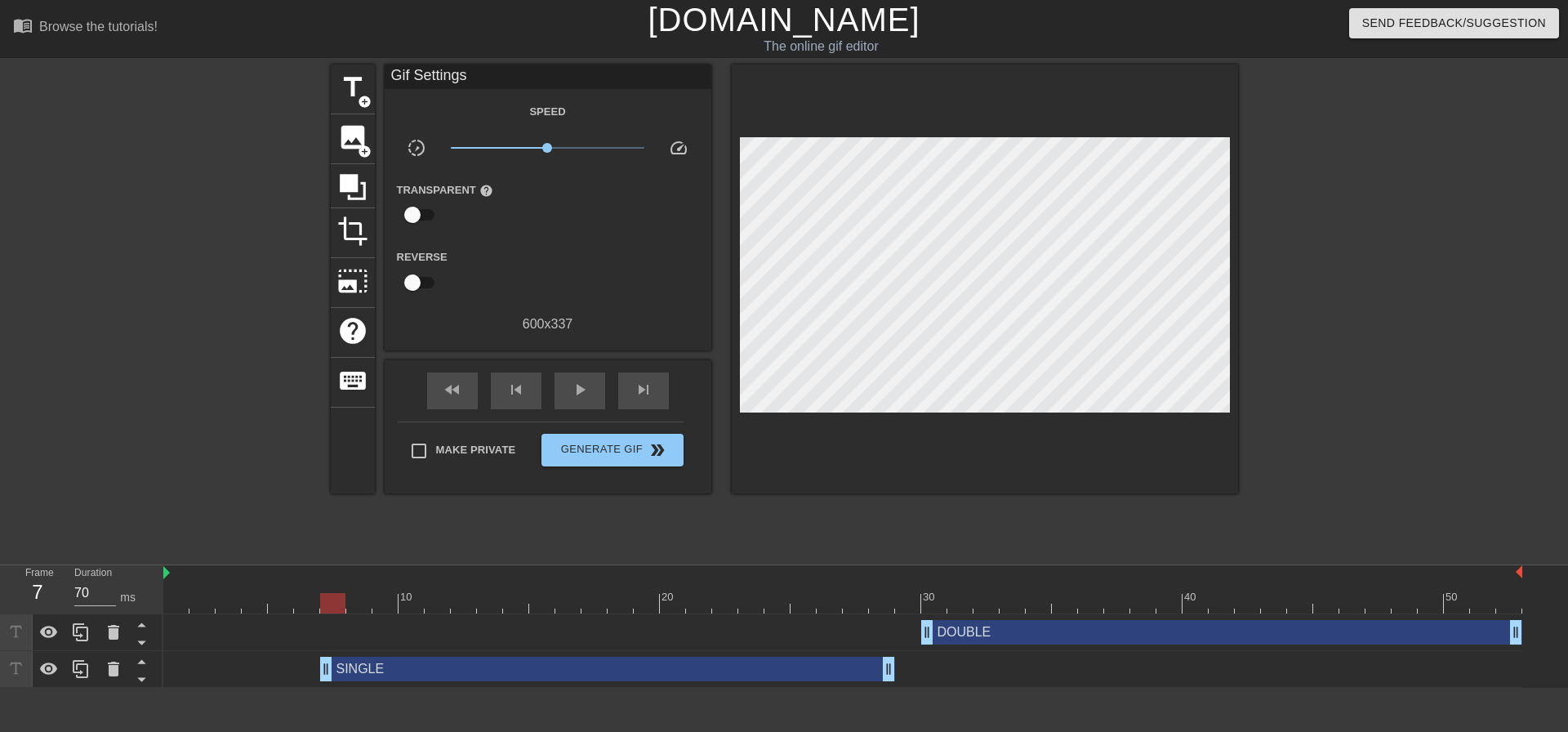
drag, startPoint x: 373, startPoint y: 668, endPoint x: 332, endPoint y: 666, distance: 41.0
click at [461, 387] on span "fast_rewind" at bounding box center [452, 389] width 20 height 20
click at [572, 381] on span "play_arrow" at bounding box center [579, 389] width 20 height 20
click at [572, 381] on span "pause" at bounding box center [579, 389] width 20 height 20
click at [273, 596] on div at bounding box center [843, 602] width 1359 height 20
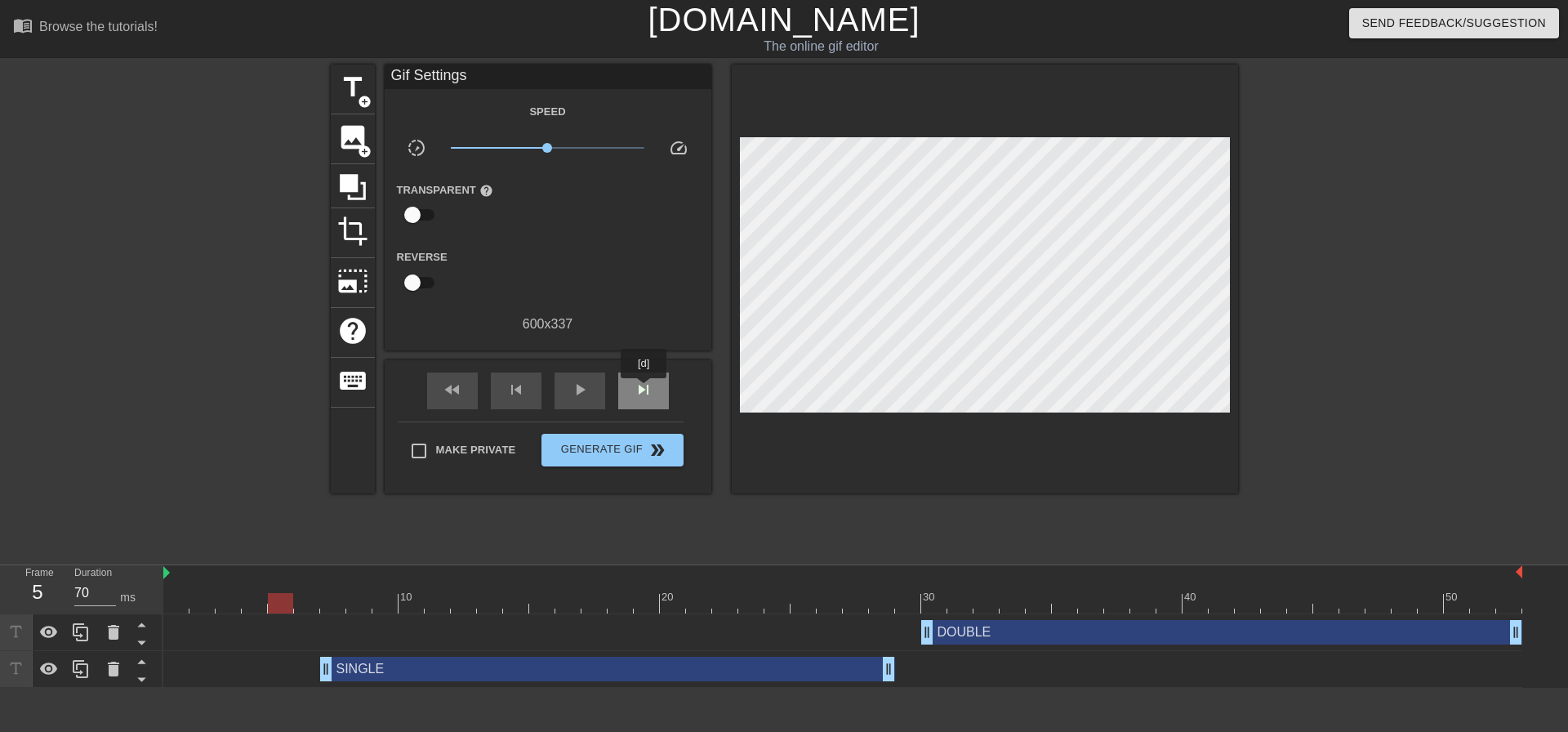
click at [644, 387] on span "skip_next" at bounding box center [643, 389] width 20 height 20
drag, startPoint x: 326, startPoint y: 659, endPoint x: 307, endPoint y: 659, distance: 19.0
click at [460, 387] on span "fast_rewind" at bounding box center [452, 389] width 20 height 20
click at [579, 387] on span "play_arrow" at bounding box center [579, 389] width 20 height 20
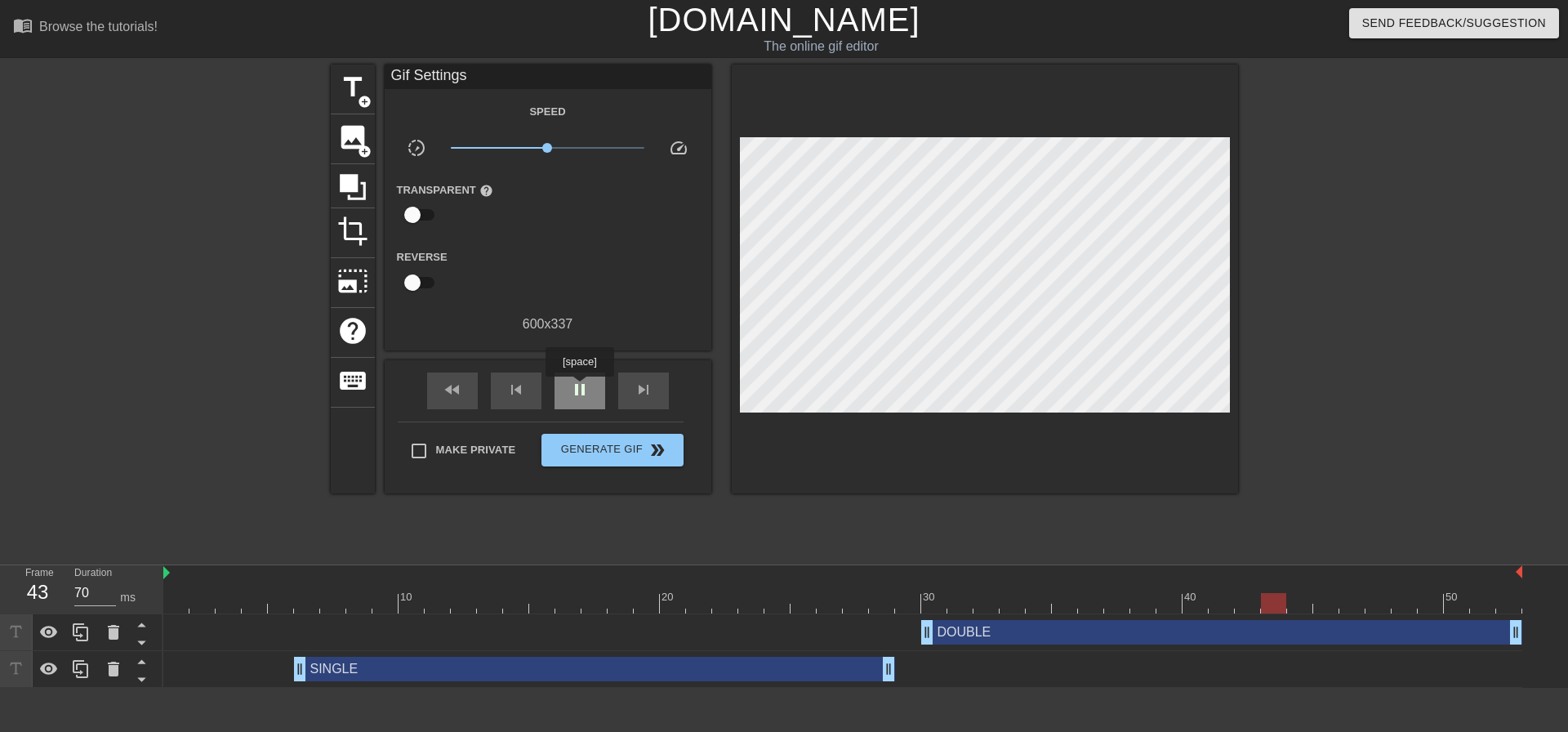
click at [579, 387] on span "pause" at bounding box center [579, 389] width 20 height 20
click at [907, 592] on div at bounding box center [908, 591] width 26 height 20
click at [654, 393] on div "skip_next" at bounding box center [643, 390] width 51 height 37
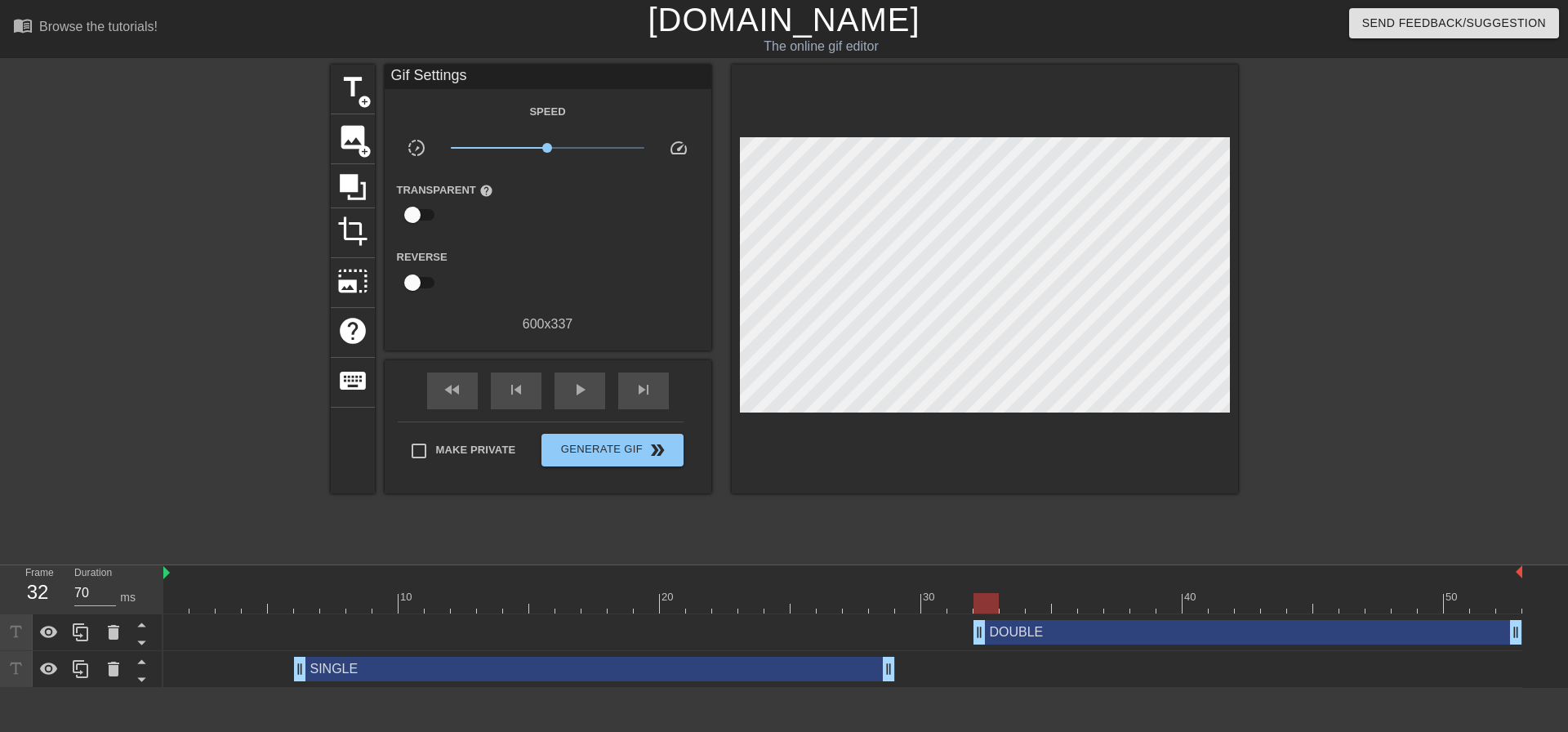
drag, startPoint x: 931, startPoint y: 628, endPoint x: 992, endPoint y: 628, distance: 61.0
click at [835, 601] on div at bounding box center [843, 602] width 1359 height 20
click at [592, 395] on div "play_arrow" at bounding box center [579, 390] width 51 height 37
click at [592, 395] on div "pause" at bounding box center [579, 390] width 51 height 37
click at [294, 596] on div at bounding box center [843, 602] width 1359 height 20
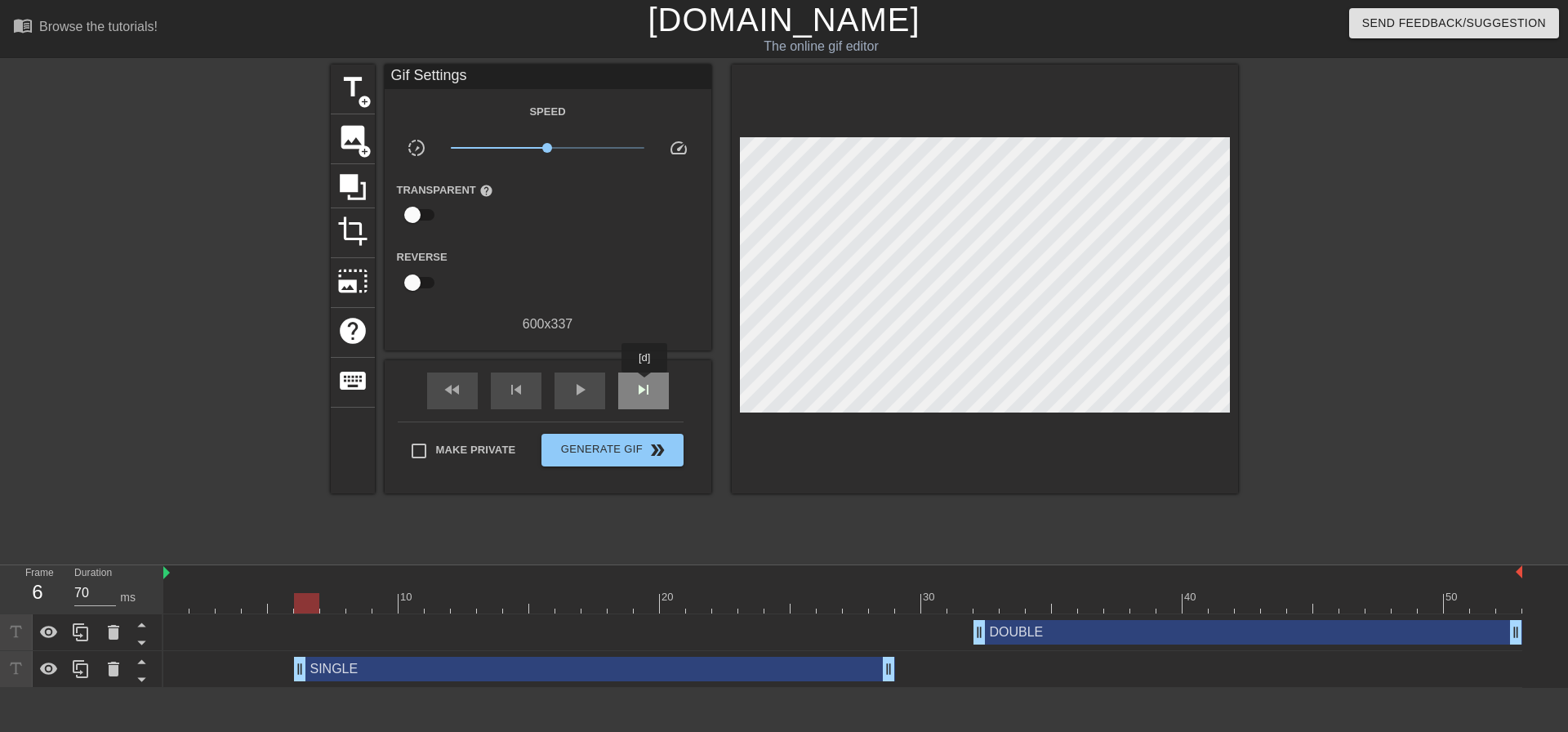
click at [645, 384] on span "skip_next" at bounding box center [643, 389] width 20 height 20
click at [531, 393] on div "skip_previous" at bounding box center [515, 390] width 51 height 37
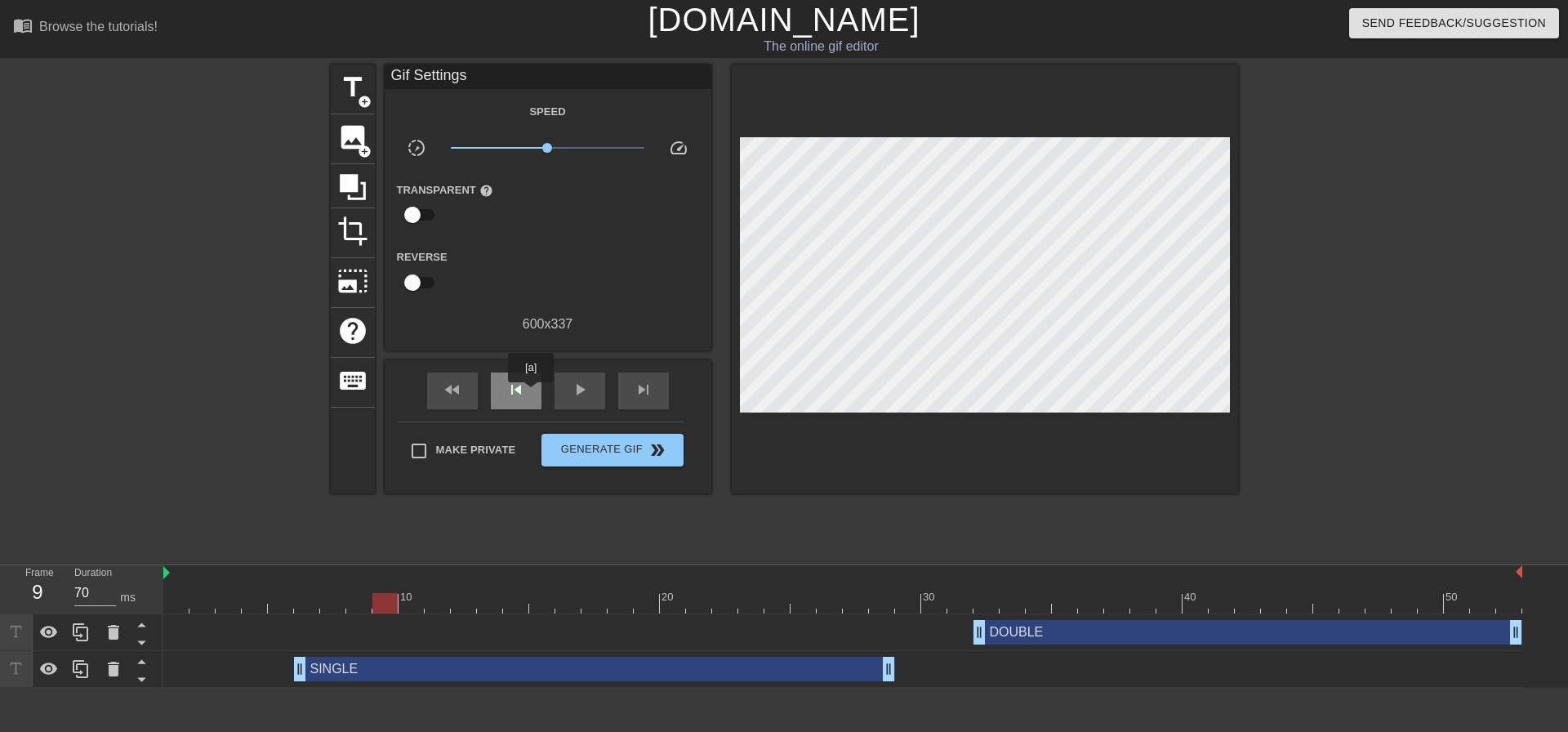
click at [531, 393] on div "skip_previous" at bounding box center [515, 390] width 51 height 37
click at [639, 386] on span "skip_next" at bounding box center [643, 389] width 20 height 20
click at [530, 388] on div "skip_previous" at bounding box center [515, 390] width 51 height 37
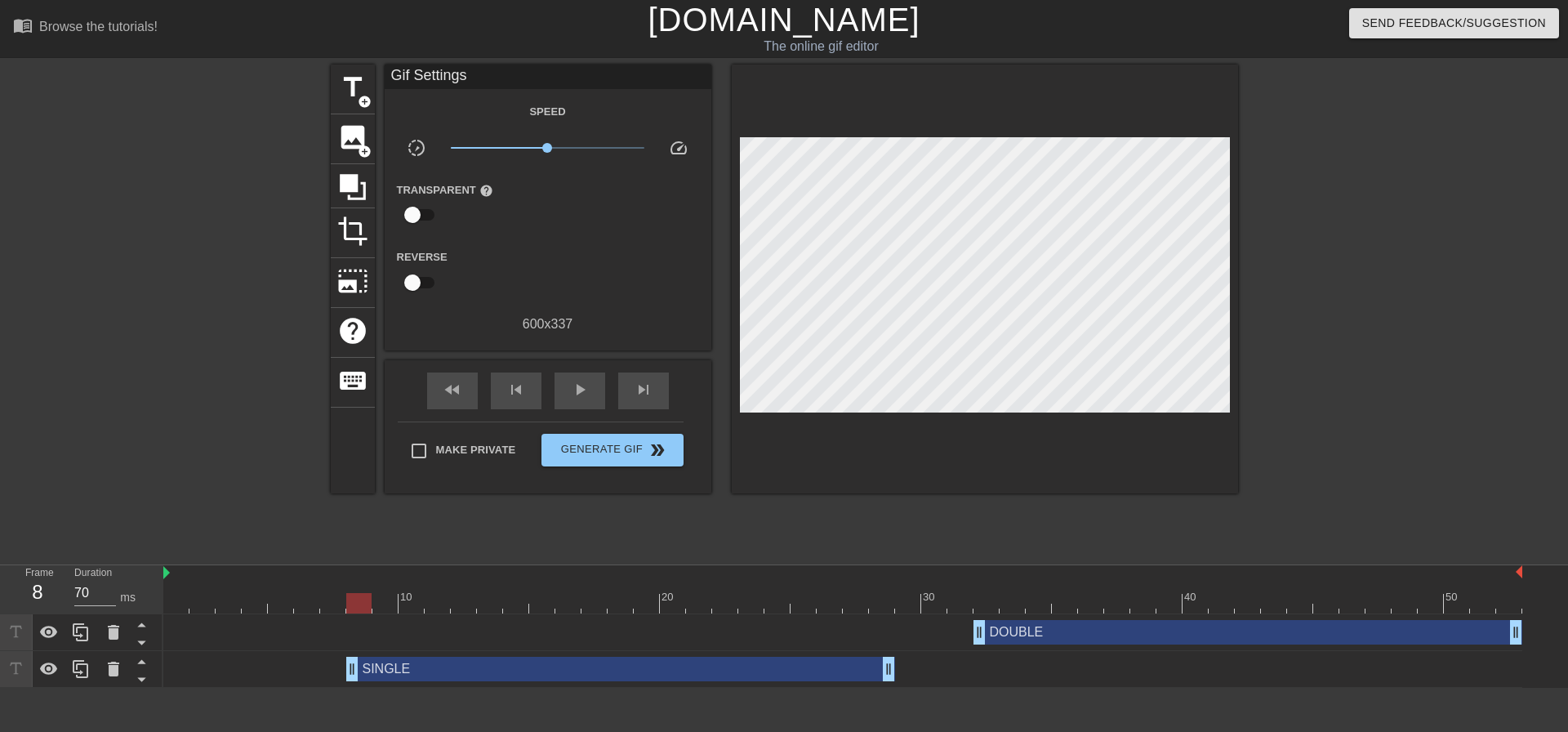
drag, startPoint x: 302, startPoint y: 668, endPoint x: 390, endPoint y: 603, distance: 109.4
click at [455, 385] on span "fast_rewind" at bounding box center [452, 389] width 20 height 20
click at [575, 384] on span "play_arrow" at bounding box center [579, 389] width 20 height 20
click at [464, 386] on div "fast_rewind" at bounding box center [451, 390] width 51 height 37
click at [576, 389] on span "pause" at bounding box center [579, 389] width 20 height 20
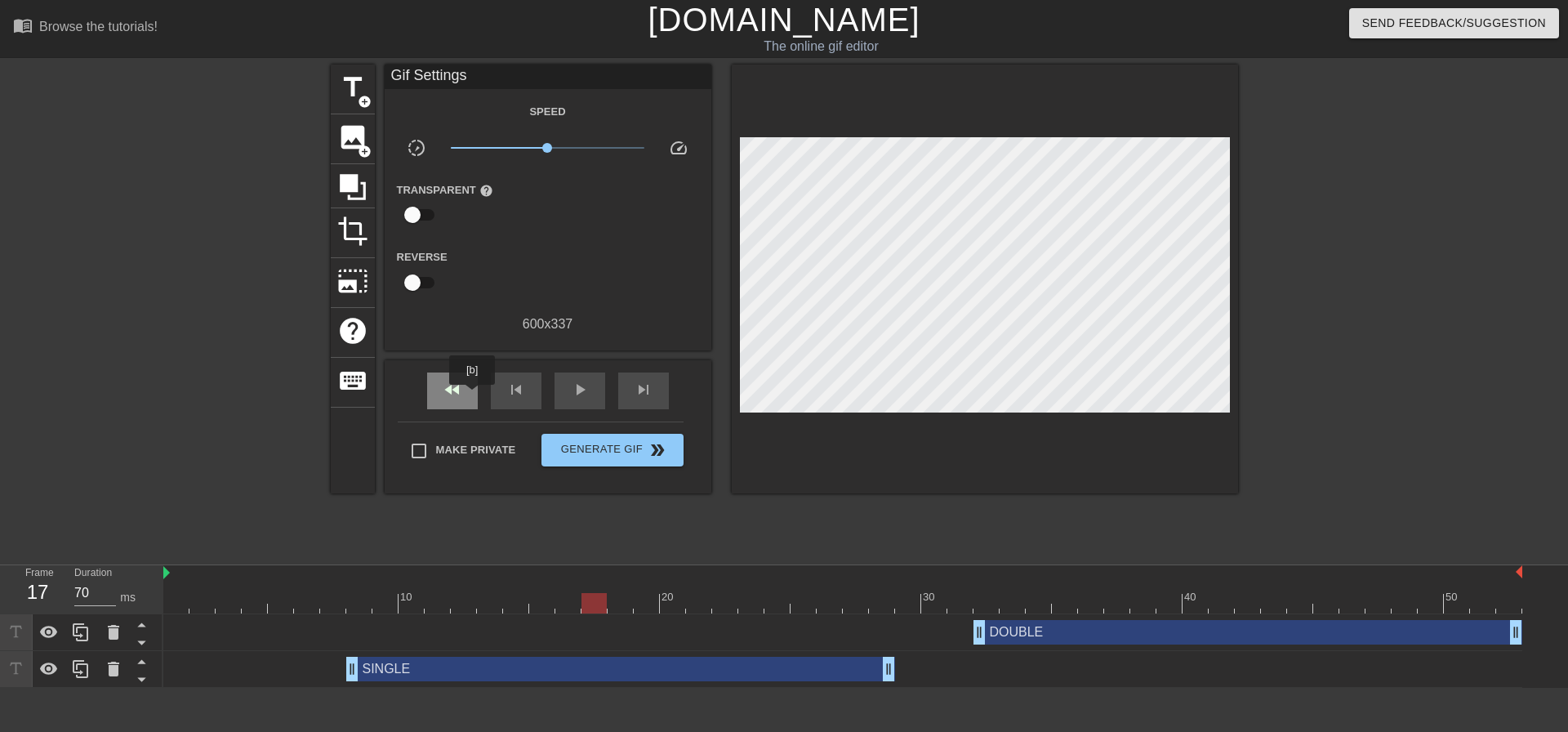
click at [472, 391] on div "fast_rewind" at bounding box center [451, 390] width 51 height 37
click at [569, 386] on div "play_arrow" at bounding box center [579, 390] width 51 height 37
click at [569, 386] on div "pause" at bounding box center [579, 390] width 51 height 37
drag, startPoint x: 352, startPoint y: 659, endPoint x: 412, endPoint y: 585, distance: 95.3
click at [368, 659] on div "SINGLE drag_handle drag_handle" at bounding box center [843, 669] width 1359 height 25
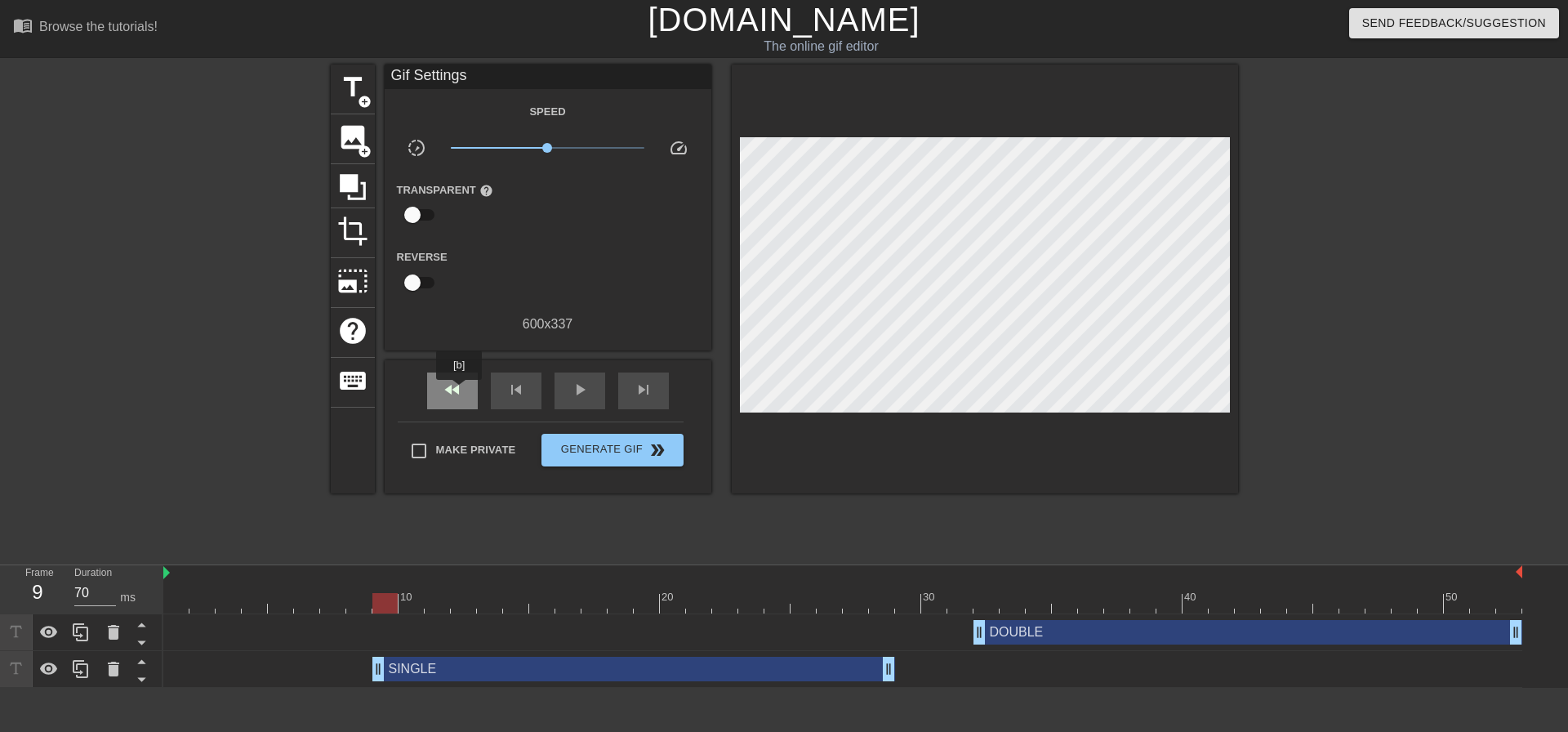
click at [461, 390] on span "fast_rewind" at bounding box center [452, 389] width 20 height 20
click at [580, 388] on span "play_arrow" at bounding box center [579, 389] width 20 height 20
click at [575, 388] on span "pause" at bounding box center [579, 389] width 20 height 20
click at [644, 389] on span "skip_next" at bounding box center [643, 389] width 20 height 20
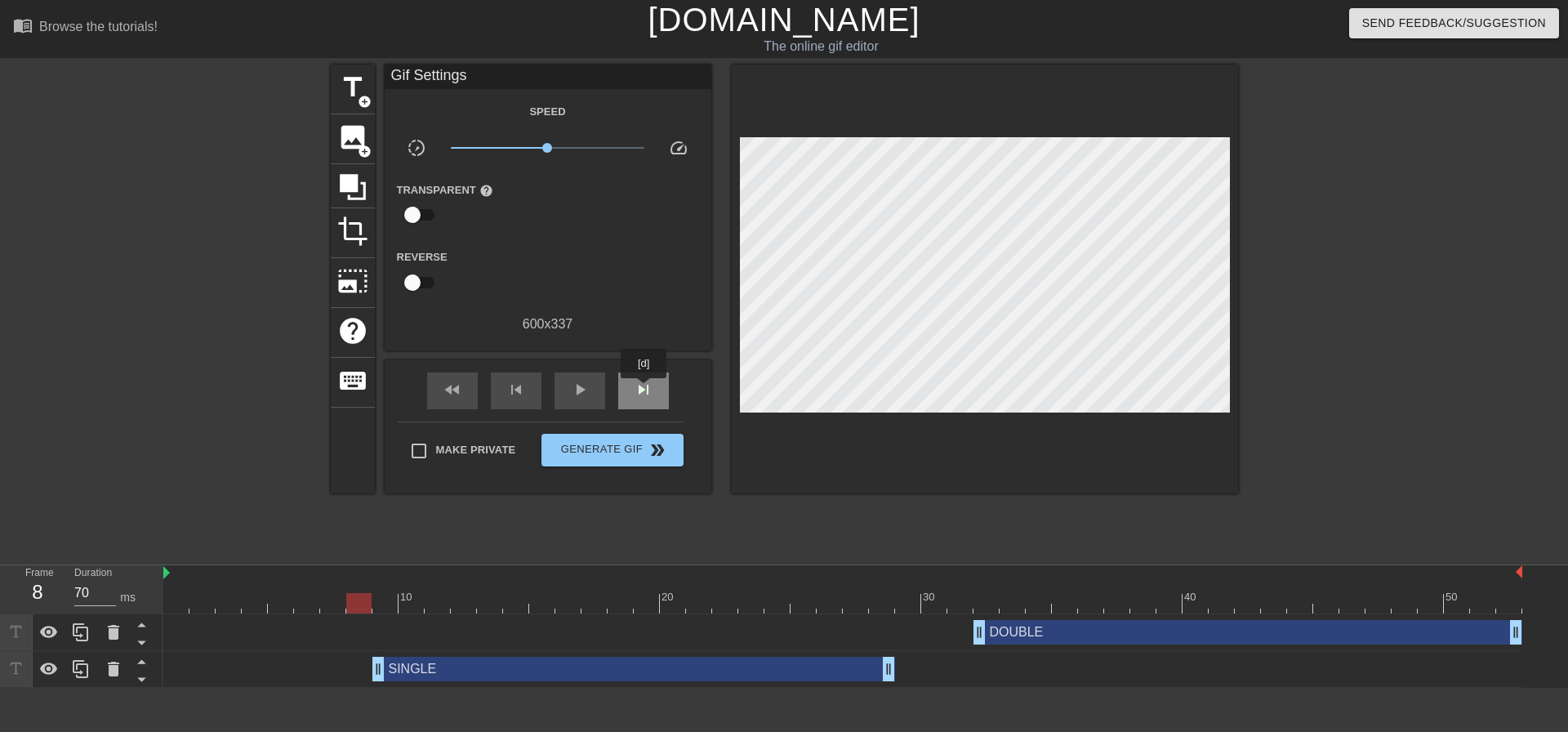
click at [644, 389] on span "skip_next" at bounding box center [643, 389] width 20 height 20
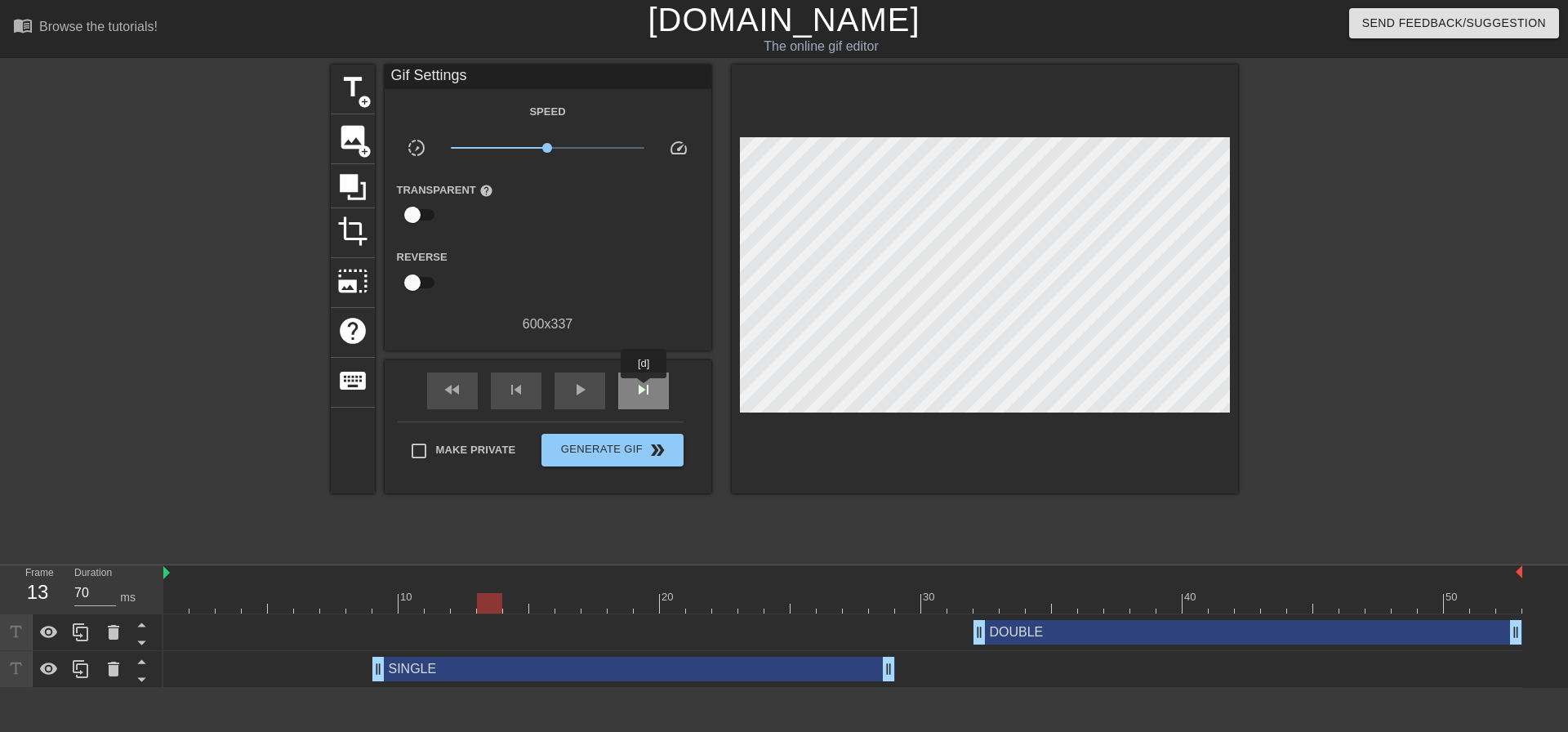
click at [645, 389] on span "skip_next" at bounding box center [643, 389] width 20 height 20
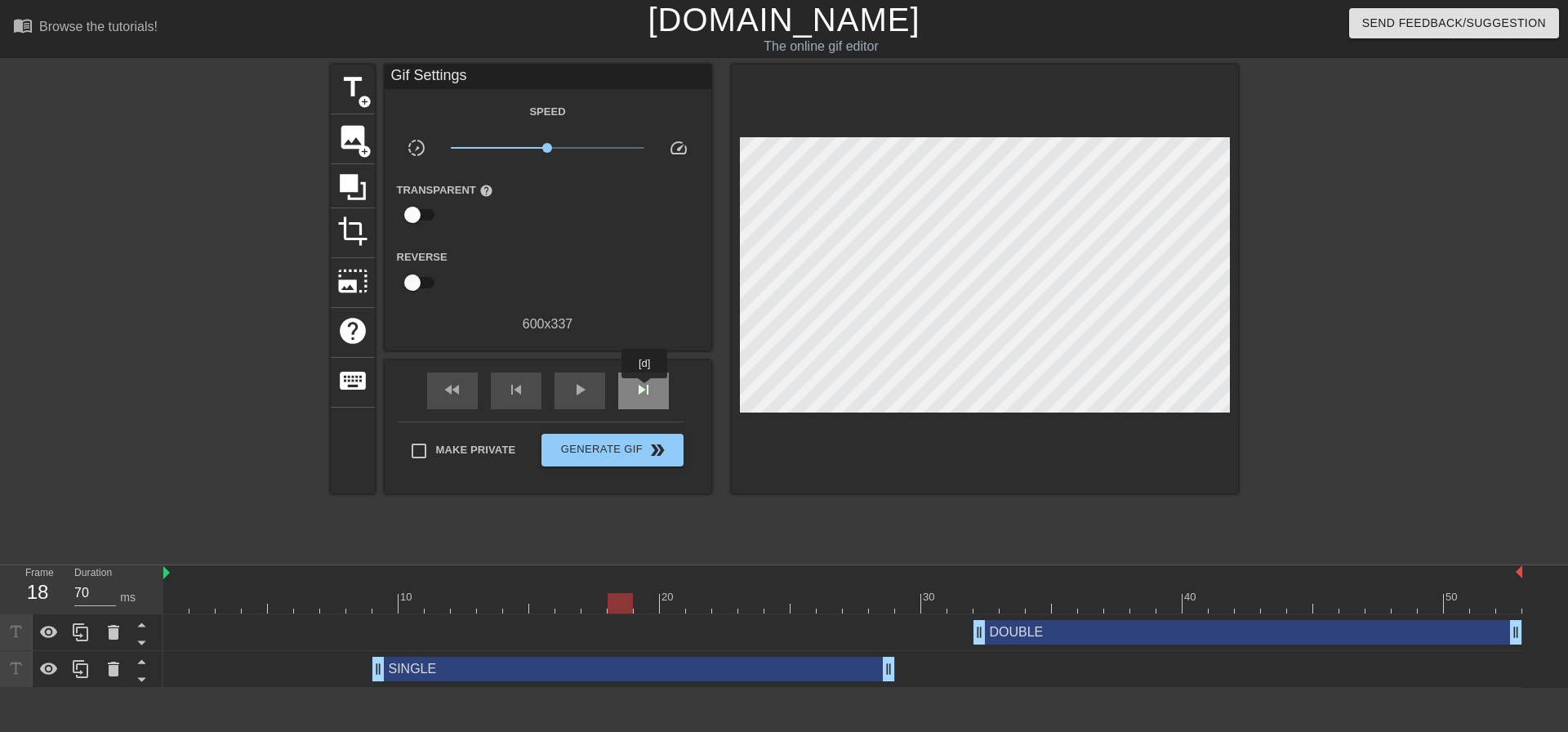
click at [645, 389] on span "skip_next" at bounding box center [643, 389] width 20 height 20
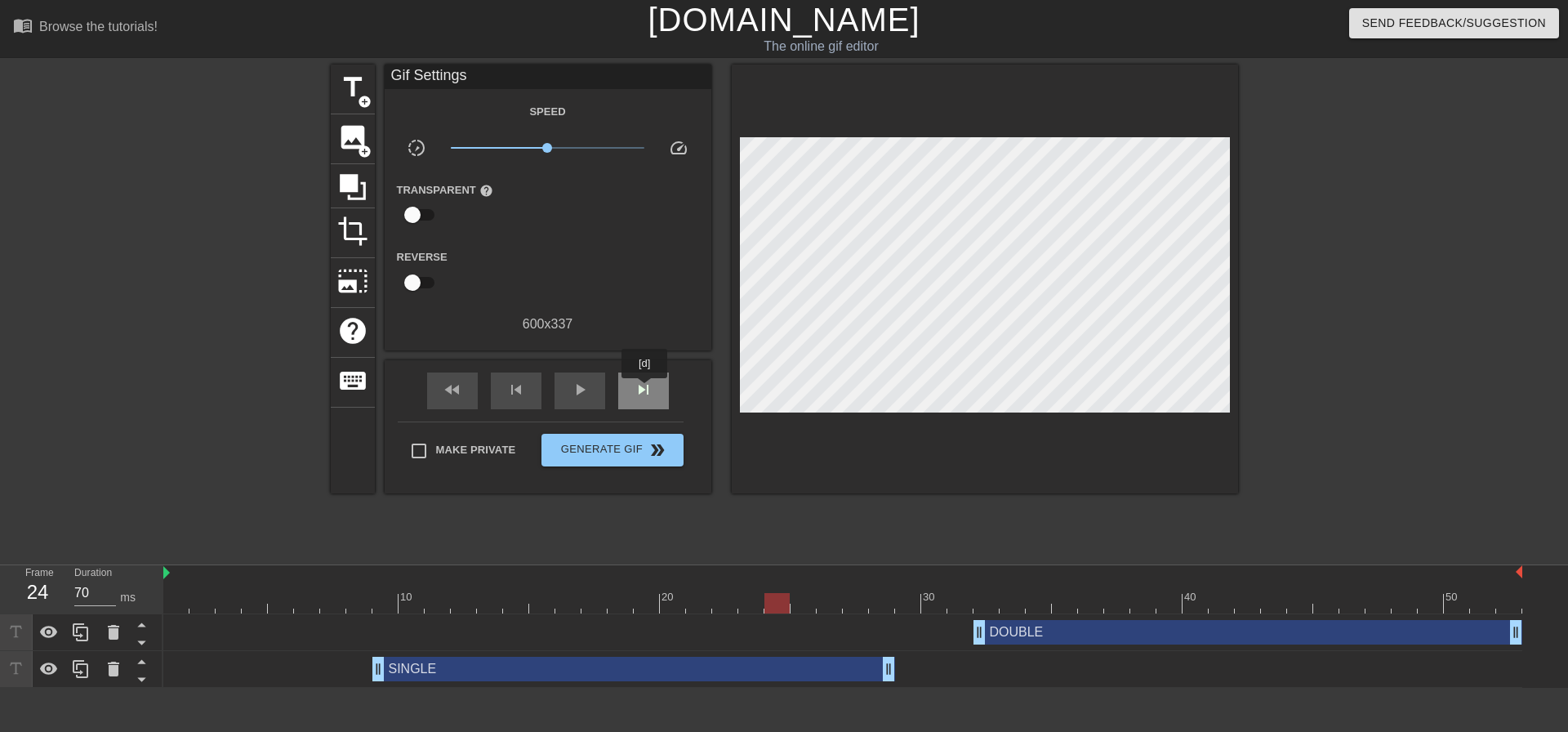
click at [645, 389] on span "skip_next" at bounding box center [643, 389] width 20 height 20
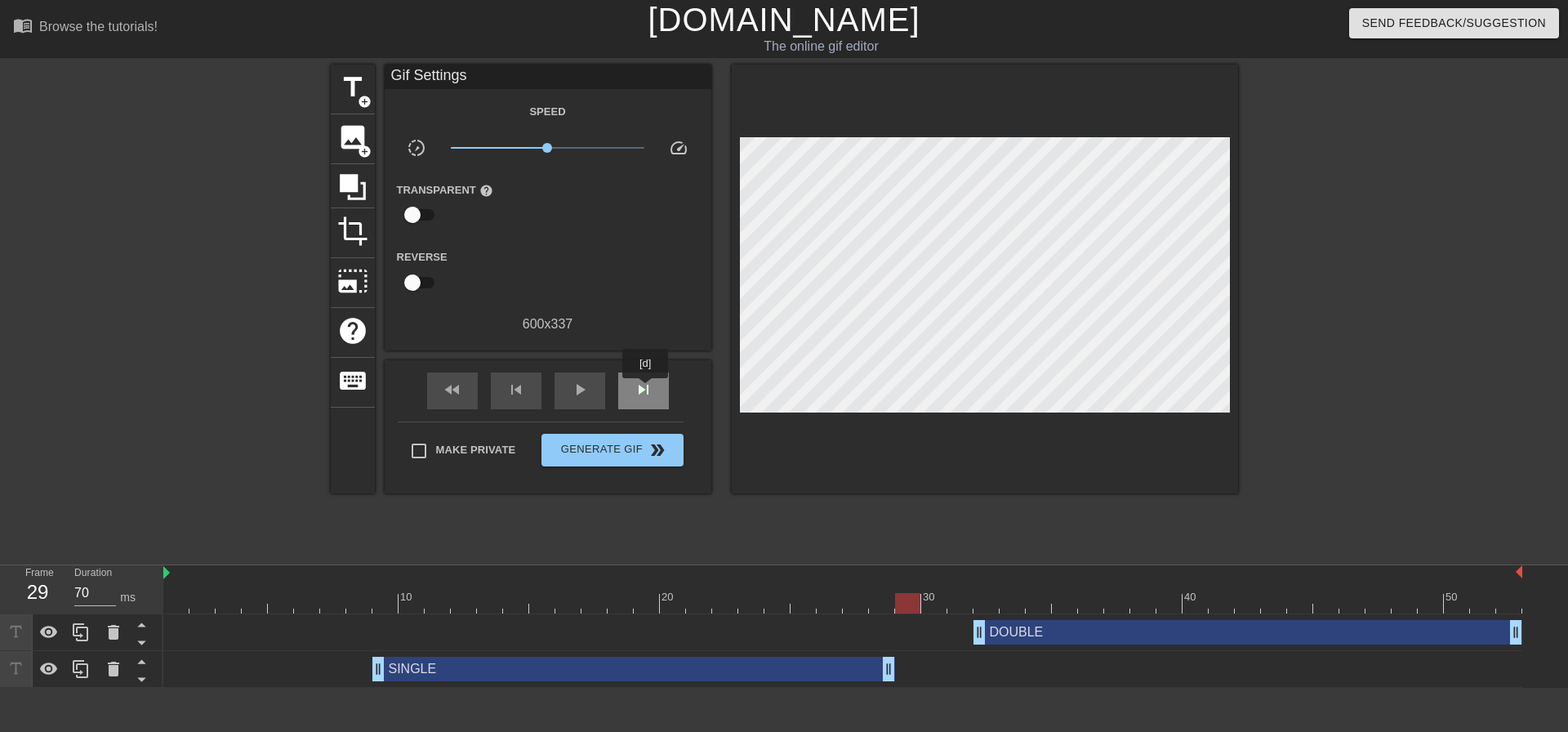
click at [646, 389] on span "skip_next" at bounding box center [643, 389] width 20 height 20
drag, startPoint x: 466, startPoint y: 384, endPoint x: 564, endPoint y: 385, distance: 98.0
click at [466, 385] on div "fast_rewind" at bounding box center [451, 390] width 51 height 37
click at [639, 384] on span "skip_next" at bounding box center [643, 389] width 20 height 20
click at [449, 387] on span "fast_rewind" at bounding box center [452, 389] width 20 height 20
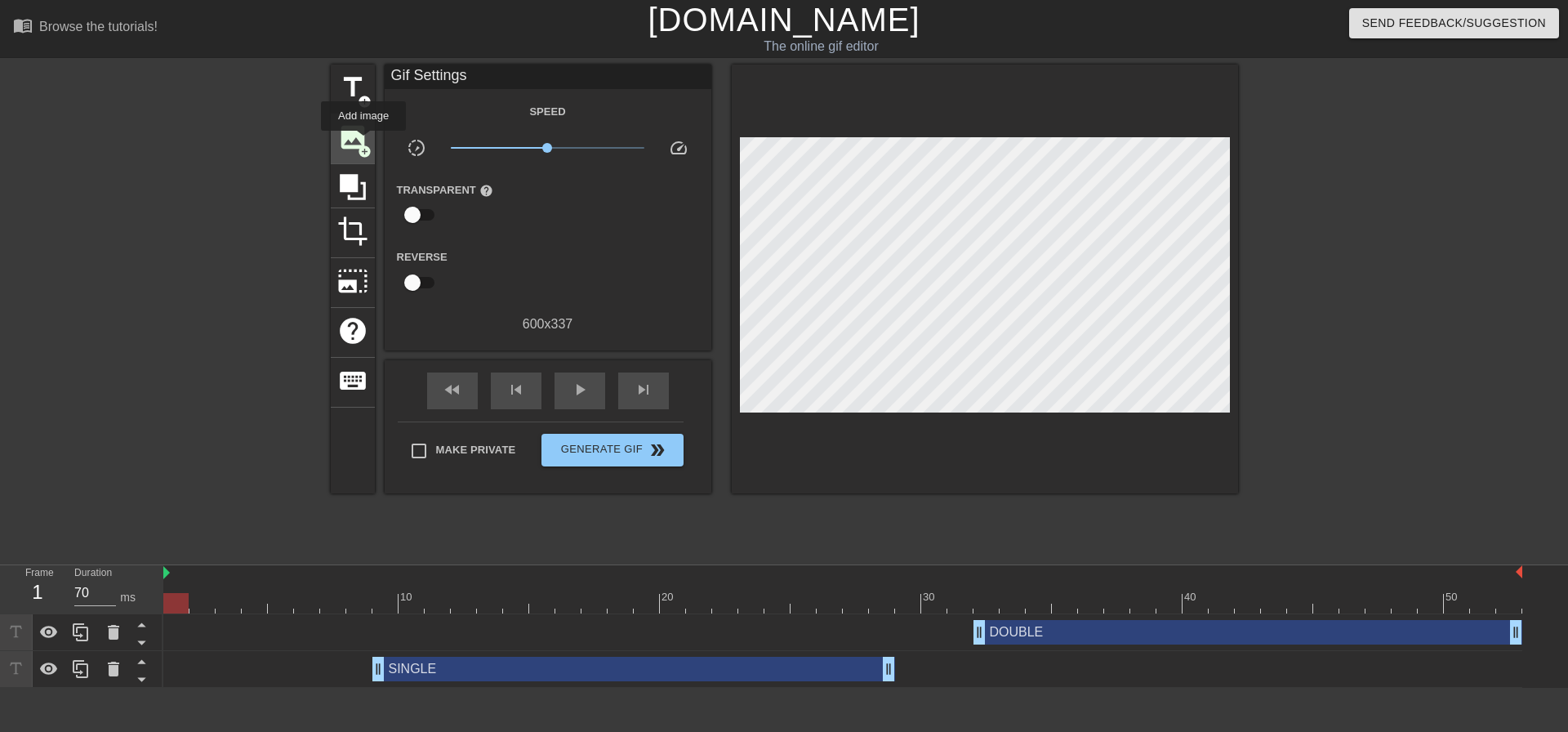
click at [364, 142] on span "image" at bounding box center [352, 136] width 31 height 31
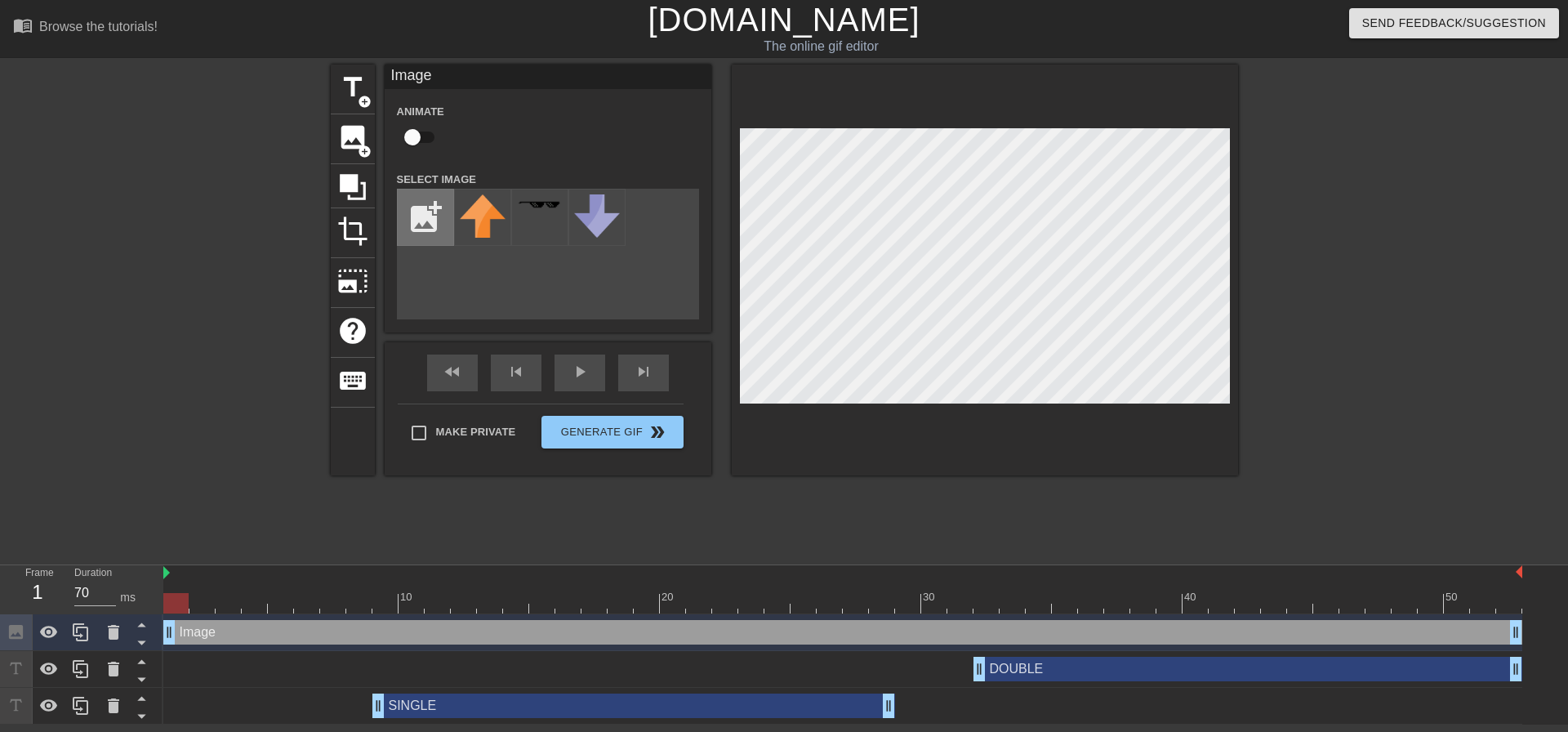
click at [420, 218] on input "file" at bounding box center [426, 218] width 55 height 55
type input "C:\fakepath\birdo no wordso.png"
click at [492, 218] on img at bounding box center [483, 217] width 46 height 44
drag, startPoint x: 413, startPoint y: 134, endPoint x: 729, endPoint y: 179, distance: 319.2
click at [417, 133] on input "checkbox" at bounding box center [412, 136] width 94 height 31
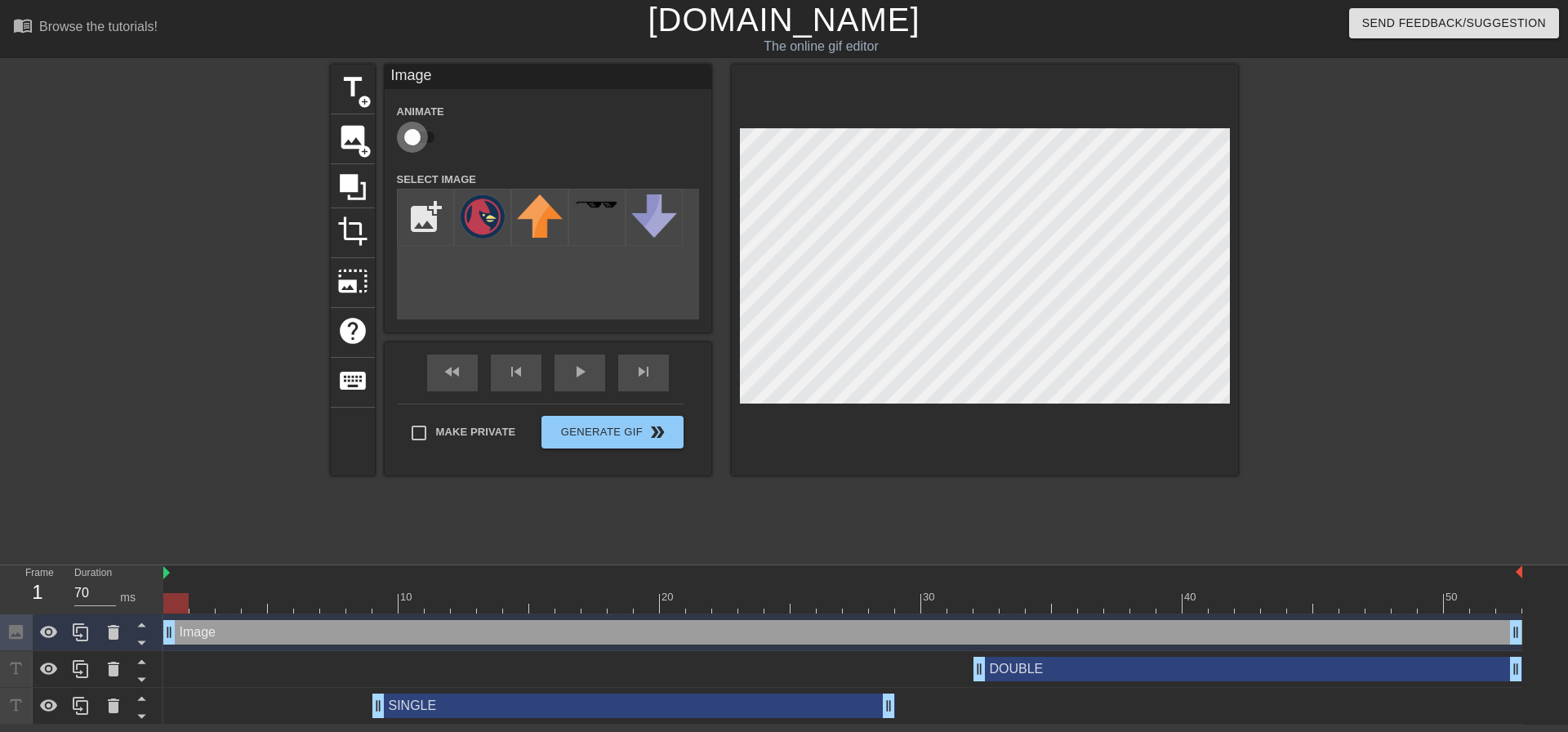
checkbox input "true"
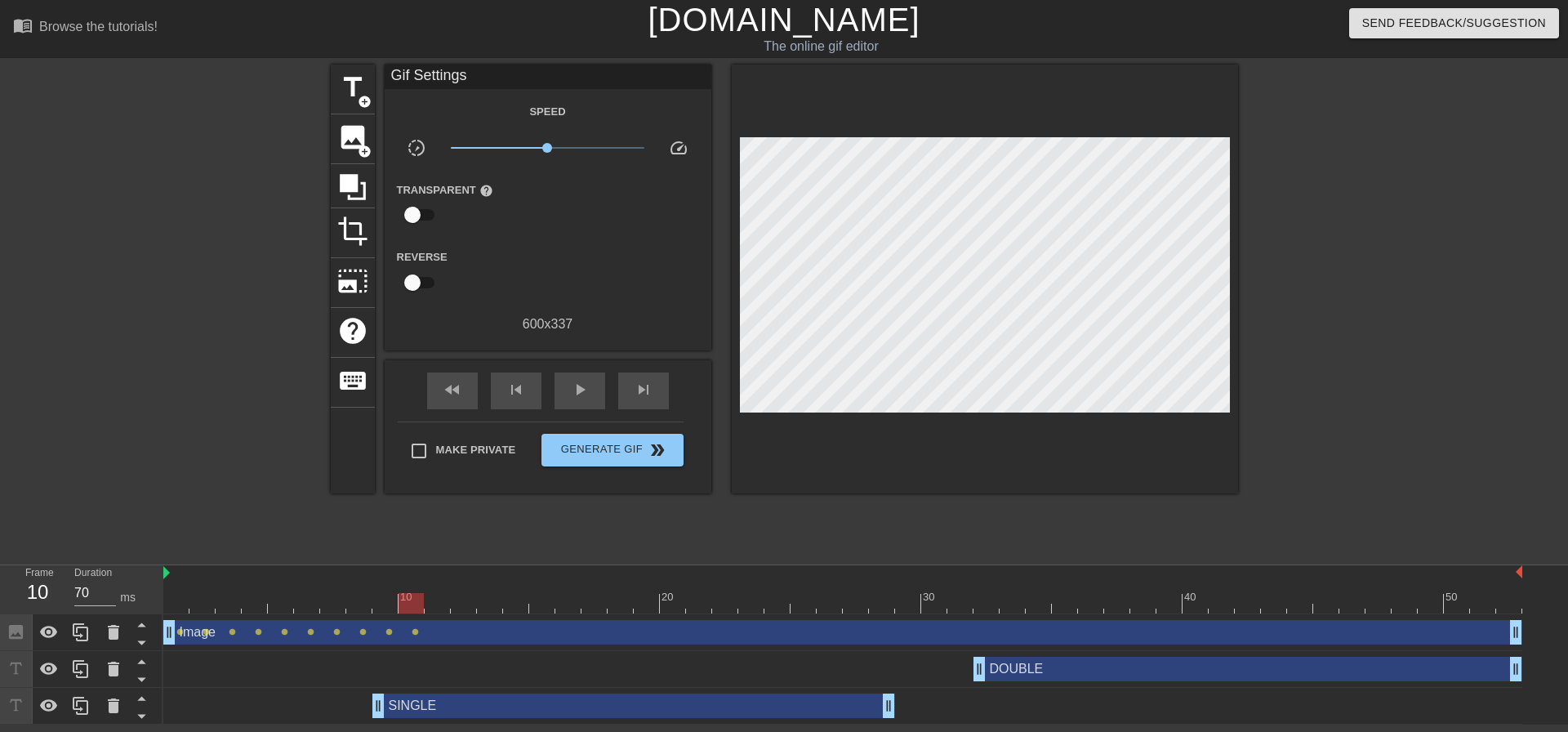
click at [1137, 404] on div at bounding box center [985, 279] width 506 height 429
click at [1152, 416] on div at bounding box center [985, 279] width 506 height 429
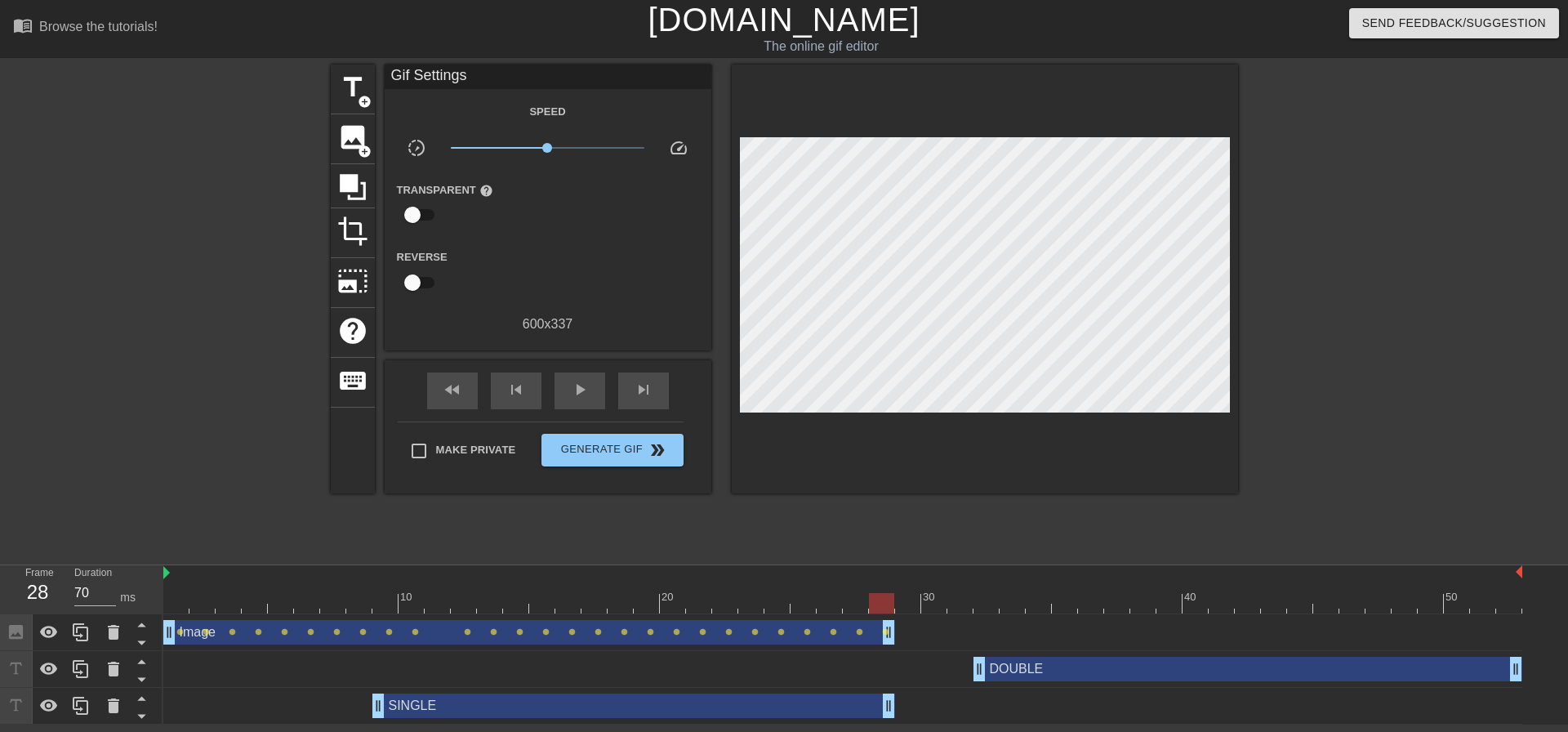
drag, startPoint x: 1517, startPoint y: 632, endPoint x: 896, endPoint y: 608, distance: 621.5
click at [896, 608] on div "10 20 30 40 50 Image drag_handle drag_handle lens lens lens lens lens lens lens…" at bounding box center [866, 644] width 1405 height 159
click at [967, 603] on div at bounding box center [843, 602] width 1359 height 20
click at [356, 133] on span "image" at bounding box center [352, 136] width 31 height 31
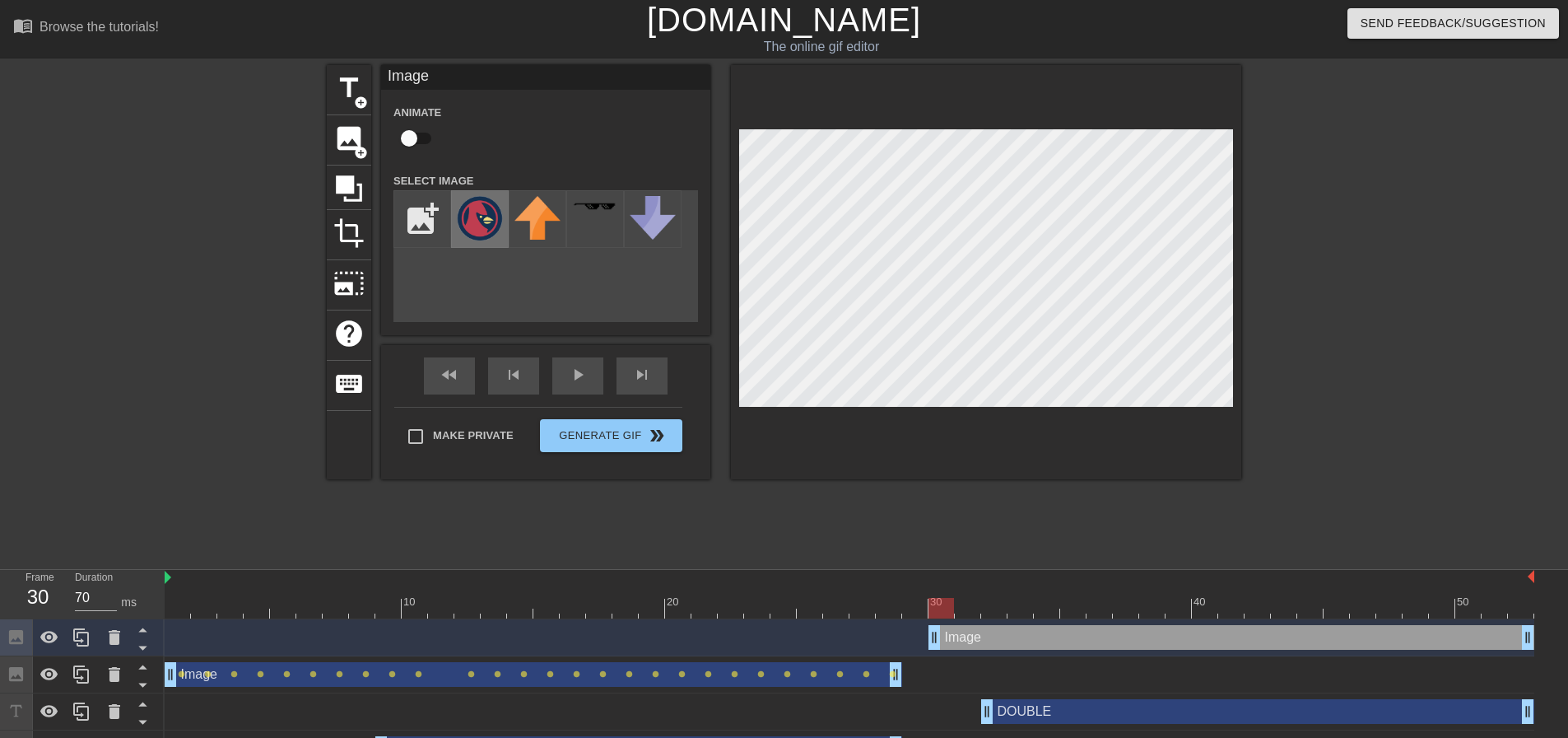
click at [489, 217] on img at bounding box center [480, 218] width 46 height 44
click at [731, 339] on div at bounding box center [986, 272] width 510 height 414
click at [412, 133] on input "checkbox" at bounding box center [409, 138] width 94 height 32
checkbox input "true"
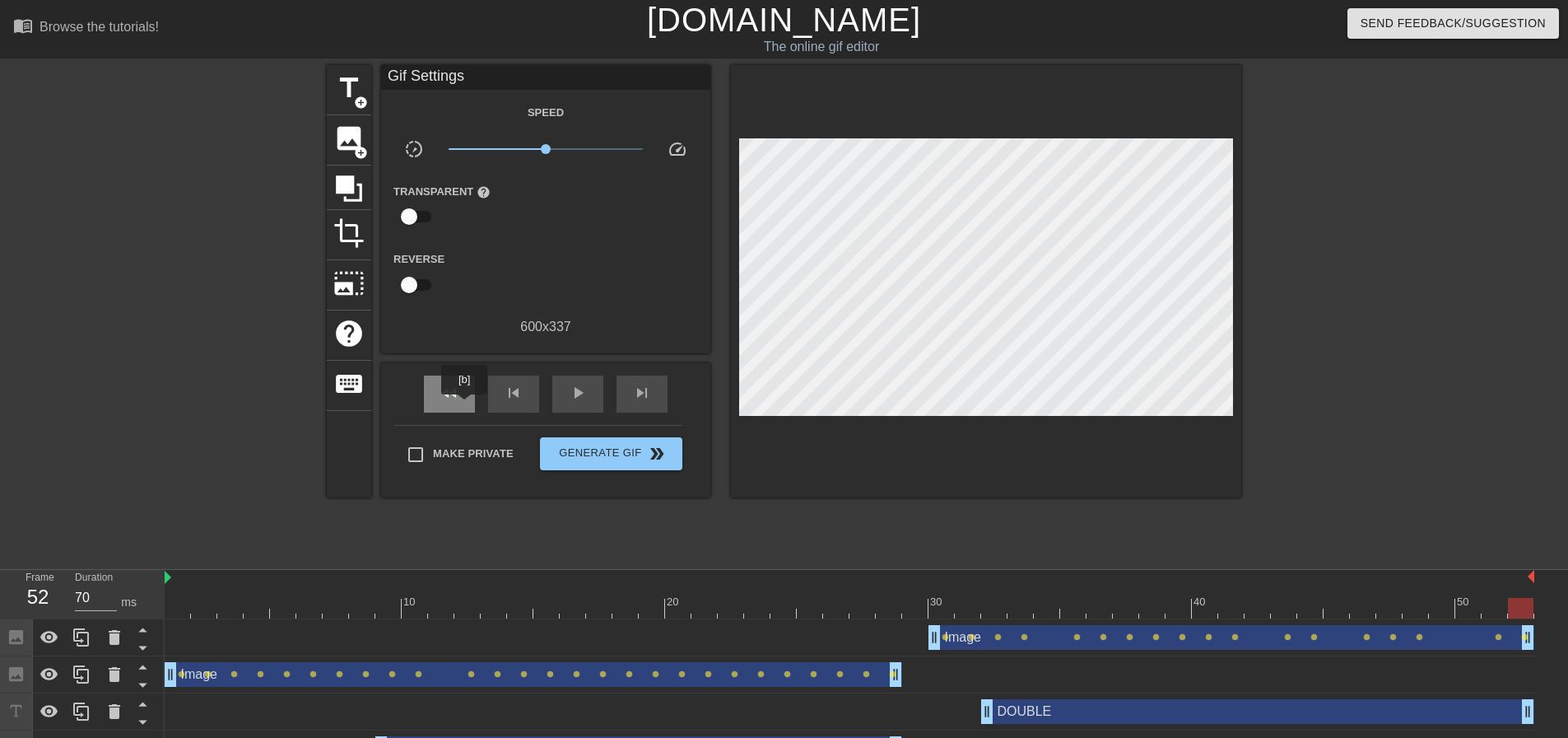
click at [464, 405] on div "fast_rewind" at bounding box center [449, 394] width 51 height 38
click at [586, 402] on div "play_arrow" at bounding box center [577, 394] width 51 height 38
click at [603, 453] on span "Generate Gif double_arrow" at bounding box center [611, 453] width 129 height 20
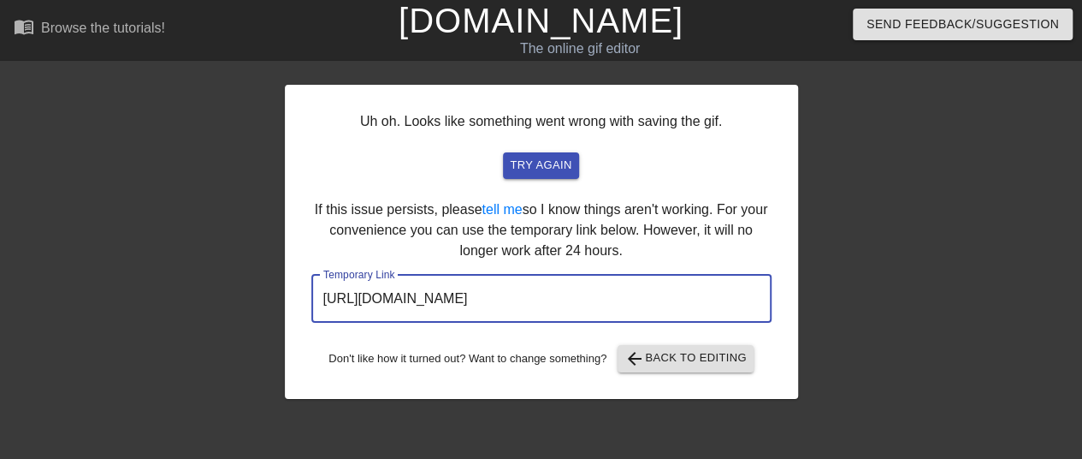
click at [691, 299] on input "[URL][DOMAIN_NAME]" at bounding box center [541, 299] width 460 height 48
click at [690, 299] on input "[URL][DOMAIN_NAME]" at bounding box center [541, 299] width 460 height 48
click at [690, 298] on input "[URL][DOMAIN_NAME]" at bounding box center [541, 299] width 460 height 48
